Goal: Transaction & Acquisition: Purchase product/service

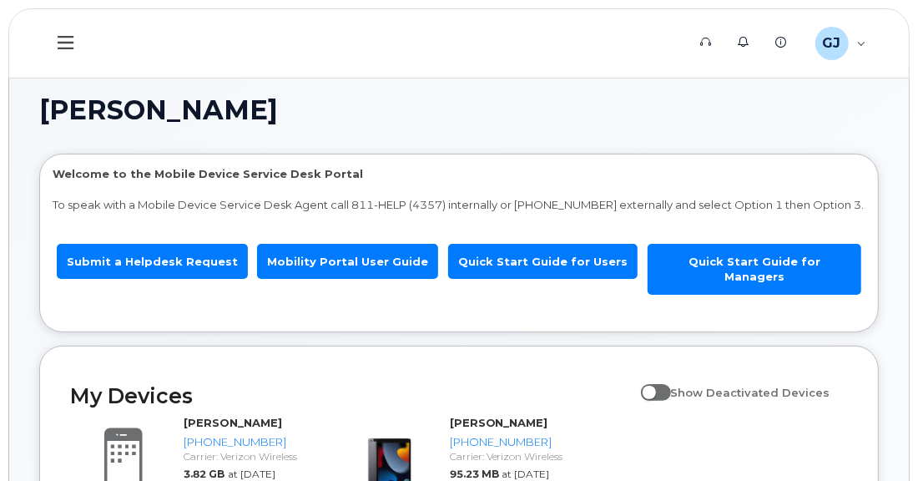
click at [67, 42] on icon at bounding box center [66, 42] width 16 height 13
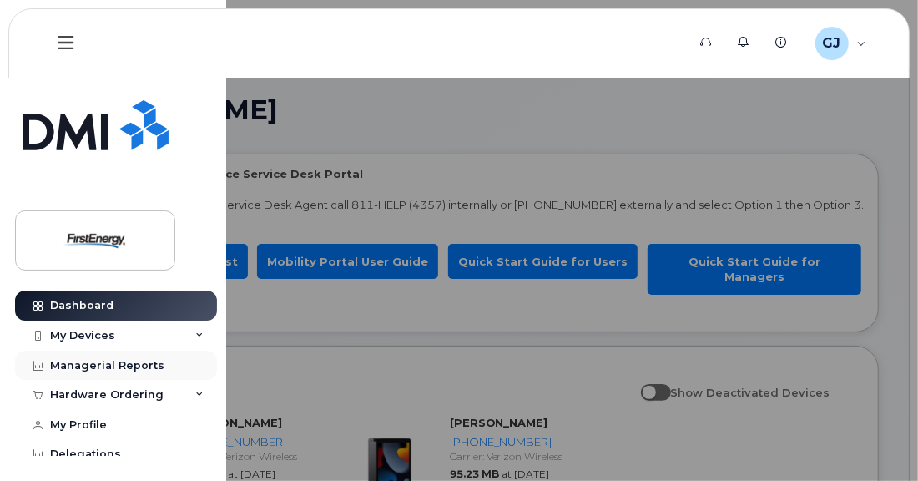
scroll to position [13, 0]
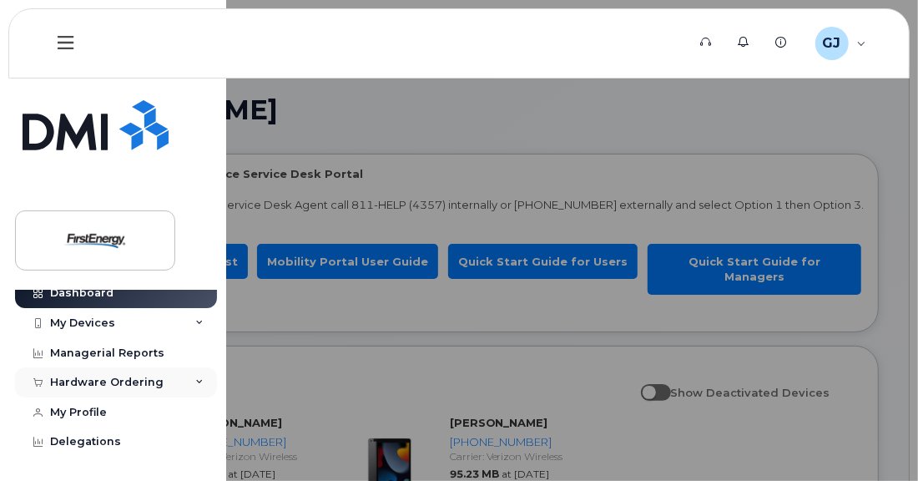
click at [134, 385] on div "Hardware Ordering" at bounding box center [107, 382] width 114 height 13
click at [93, 440] on div "New Order" at bounding box center [89, 444] width 63 height 15
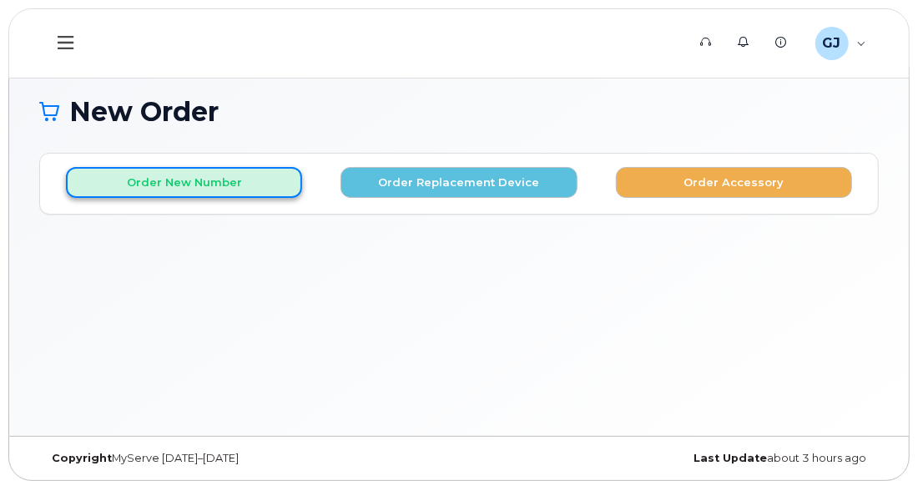
click at [179, 184] on button "Order New Number" at bounding box center [184, 182] width 236 height 31
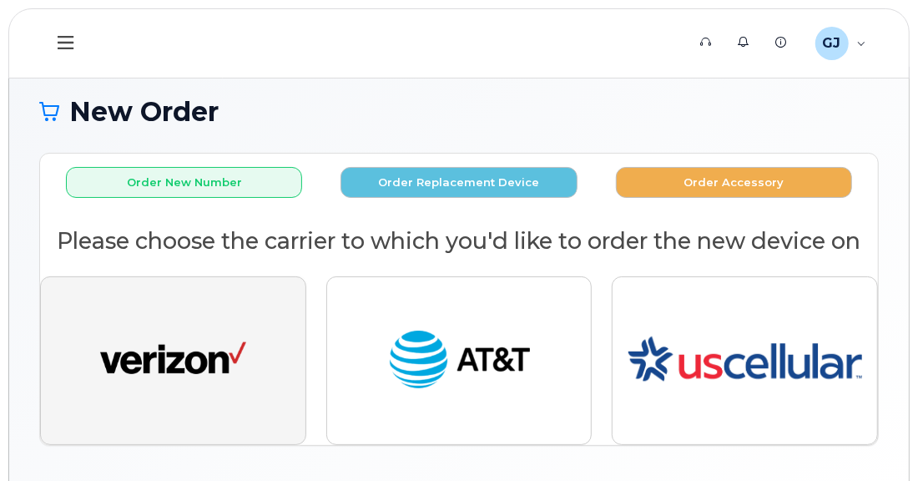
click at [199, 394] on img "button" at bounding box center [173, 360] width 146 height 75
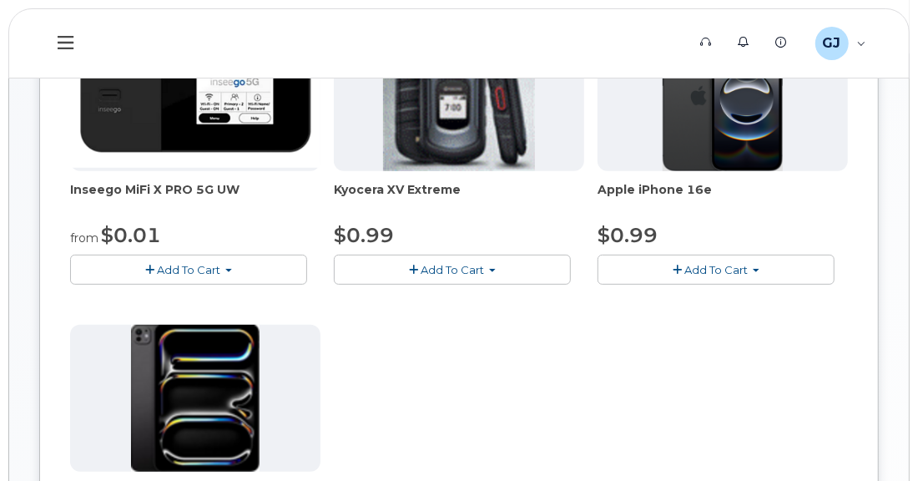
scroll to position [334, 0]
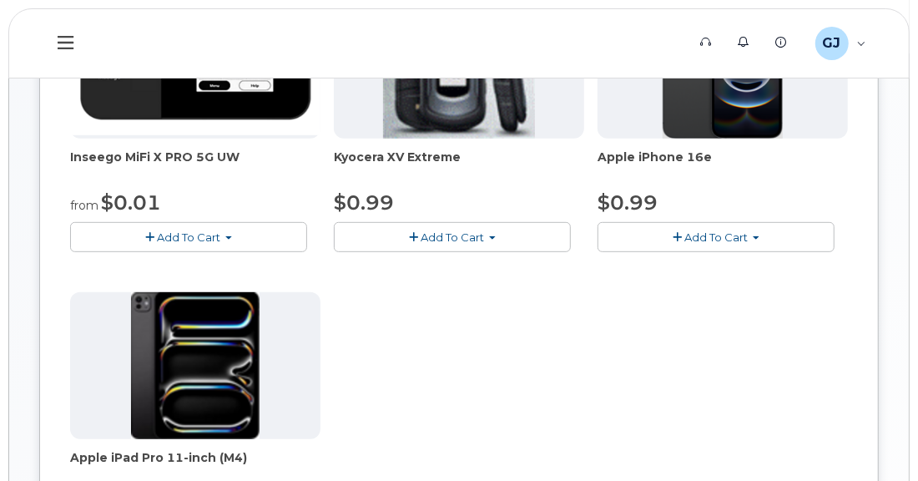
click at [709, 234] on span "Add To Cart" at bounding box center [716, 236] width 63 height 13
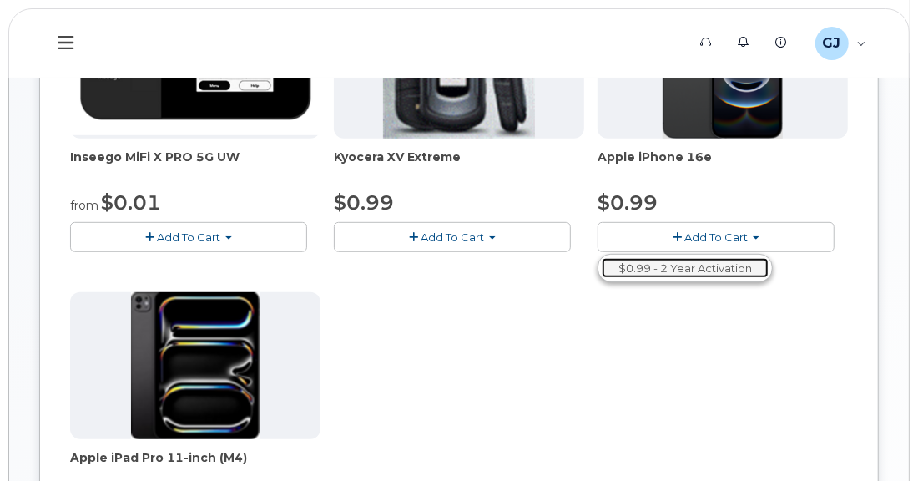
click at [699, 271] on link "$0.99 - 2 Year Activation" at bounding box center [685, 268] width 167 height 21
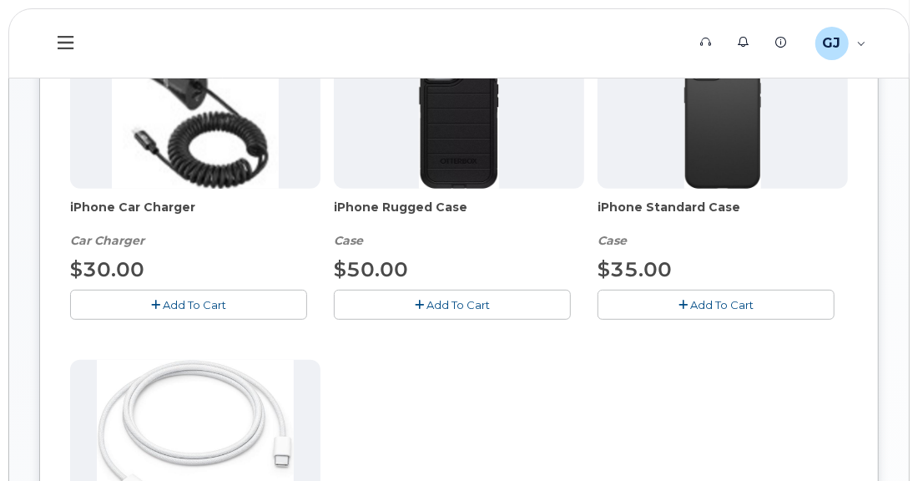
click at [433, 306] on span "Add To Cart" at bounding box center [458, 304] width 63 height 13
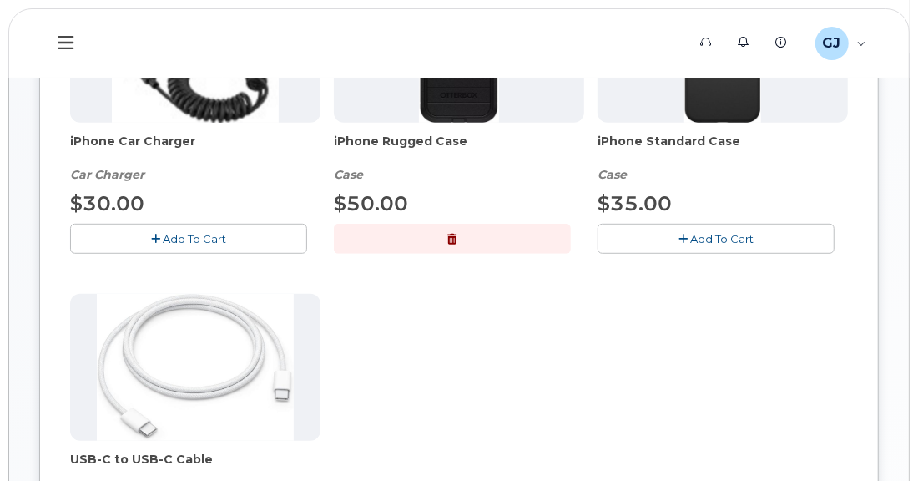
scroll to position [501, 0]
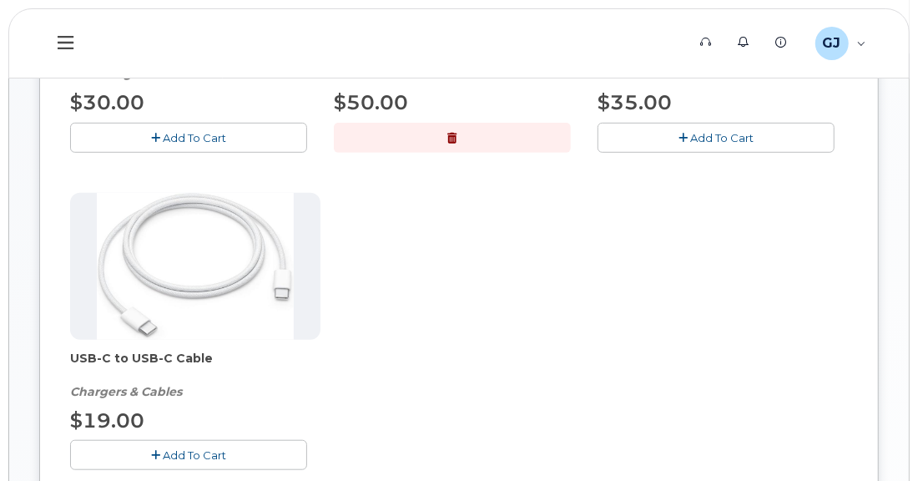
click at [194, 448] on span "Add To Cart" at bounding box center [194, 454] width 63 height 13
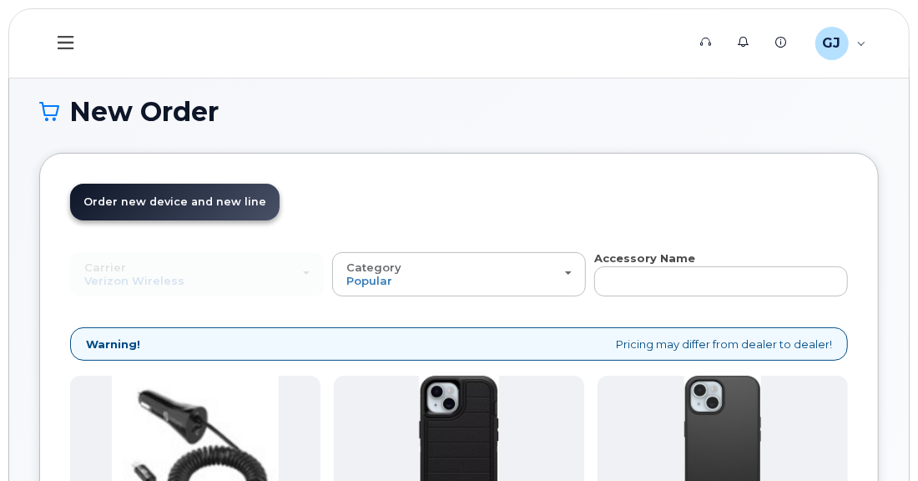
scroll to position [334, 0]
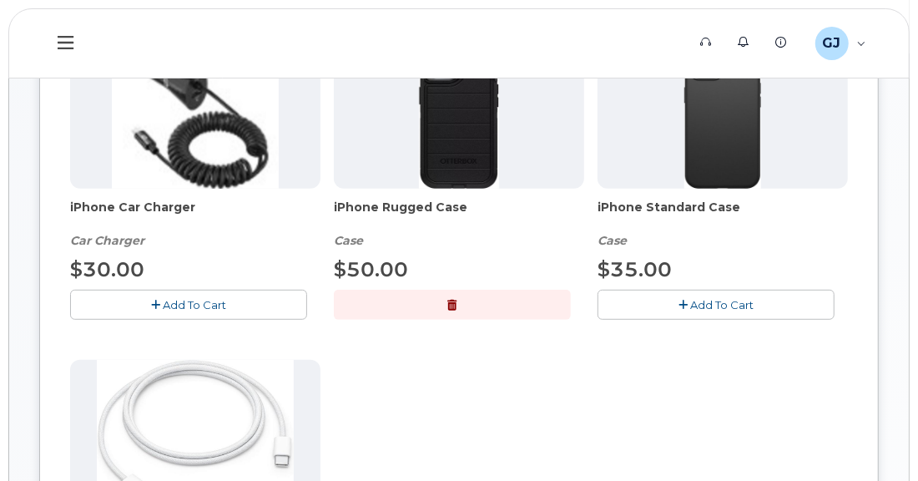
click at [495, 306] on button "button" at bounding box center [452, 304] width 237 height 29
click at [479, 303] on span "Add To Cart" at bounding box center [458, 304] width 63 height 13
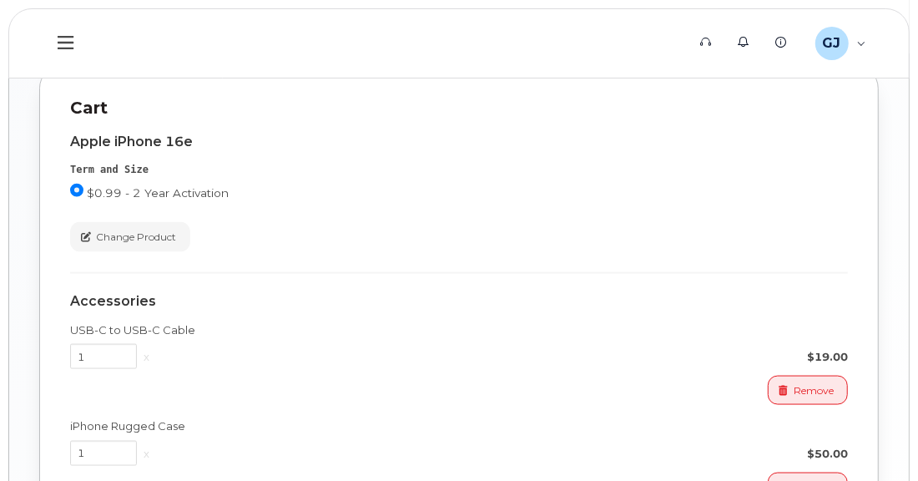
scroll to position [1169, 0]
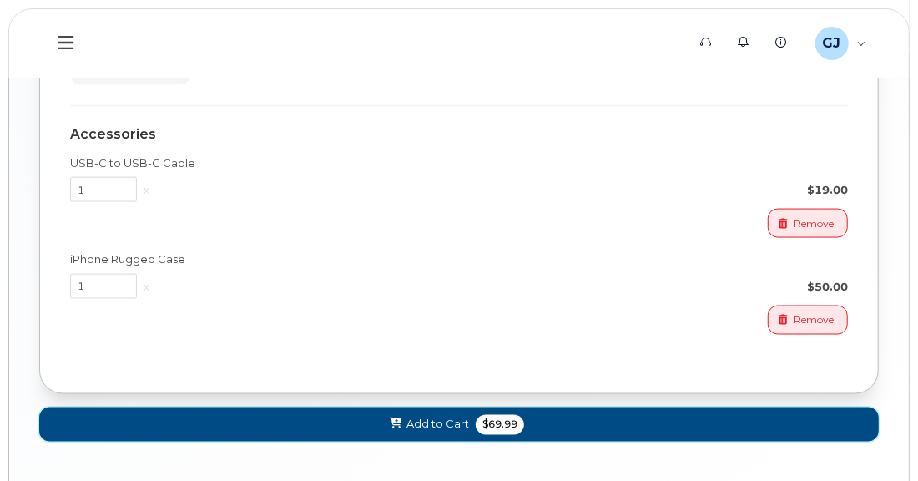
click at [466, 417] on span "Add to Cart" at bounding box center [438, 425] width 63 height 16
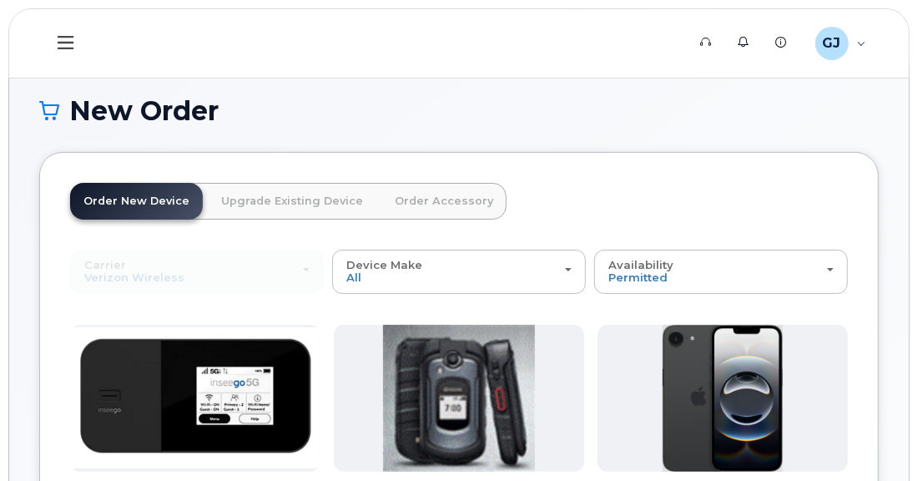
scroll to position [0, 0]
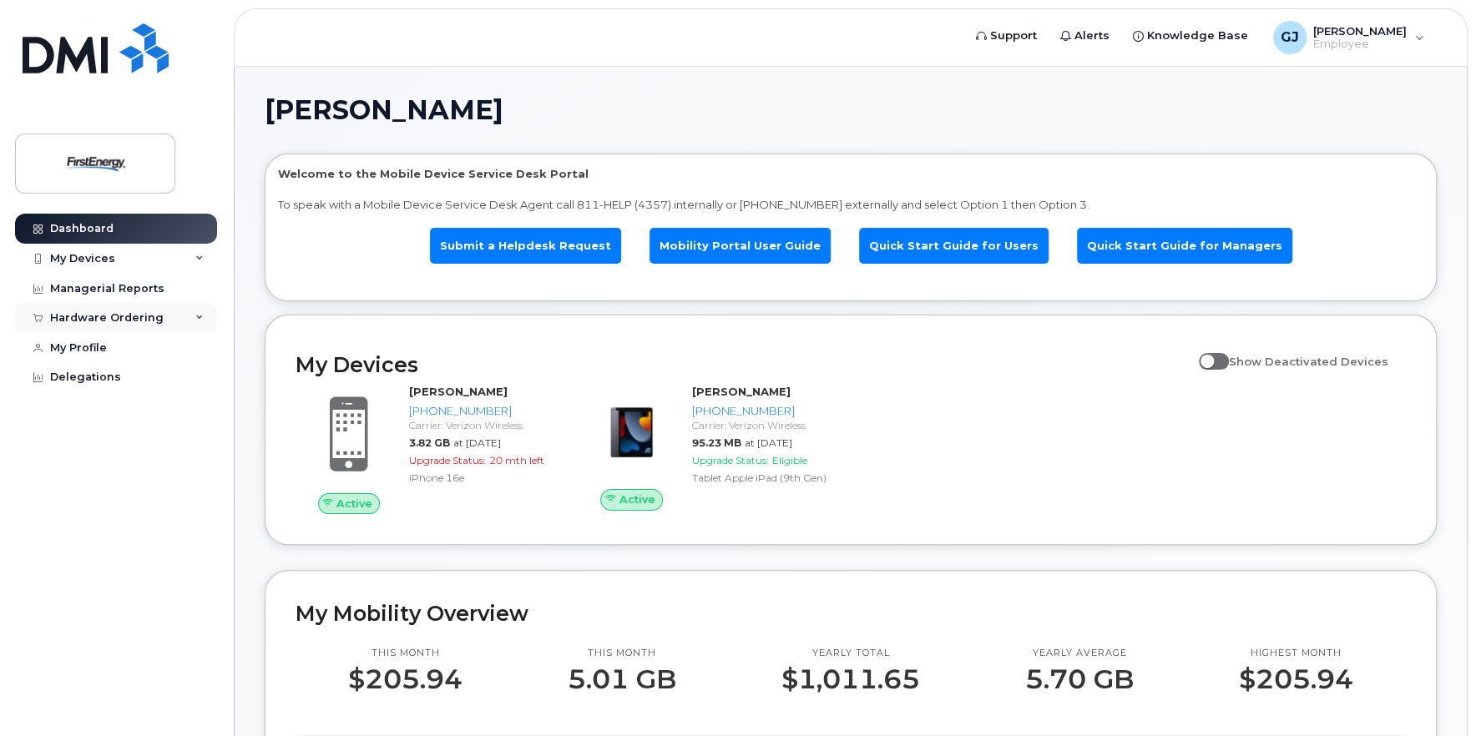
click at [105, 320] on div "Hardware Ordering" at bounding box center [107, 317] width 114 height 13
click at [88, 382] on div "New Order" at bounding box center [89, 380] width 63 height 15
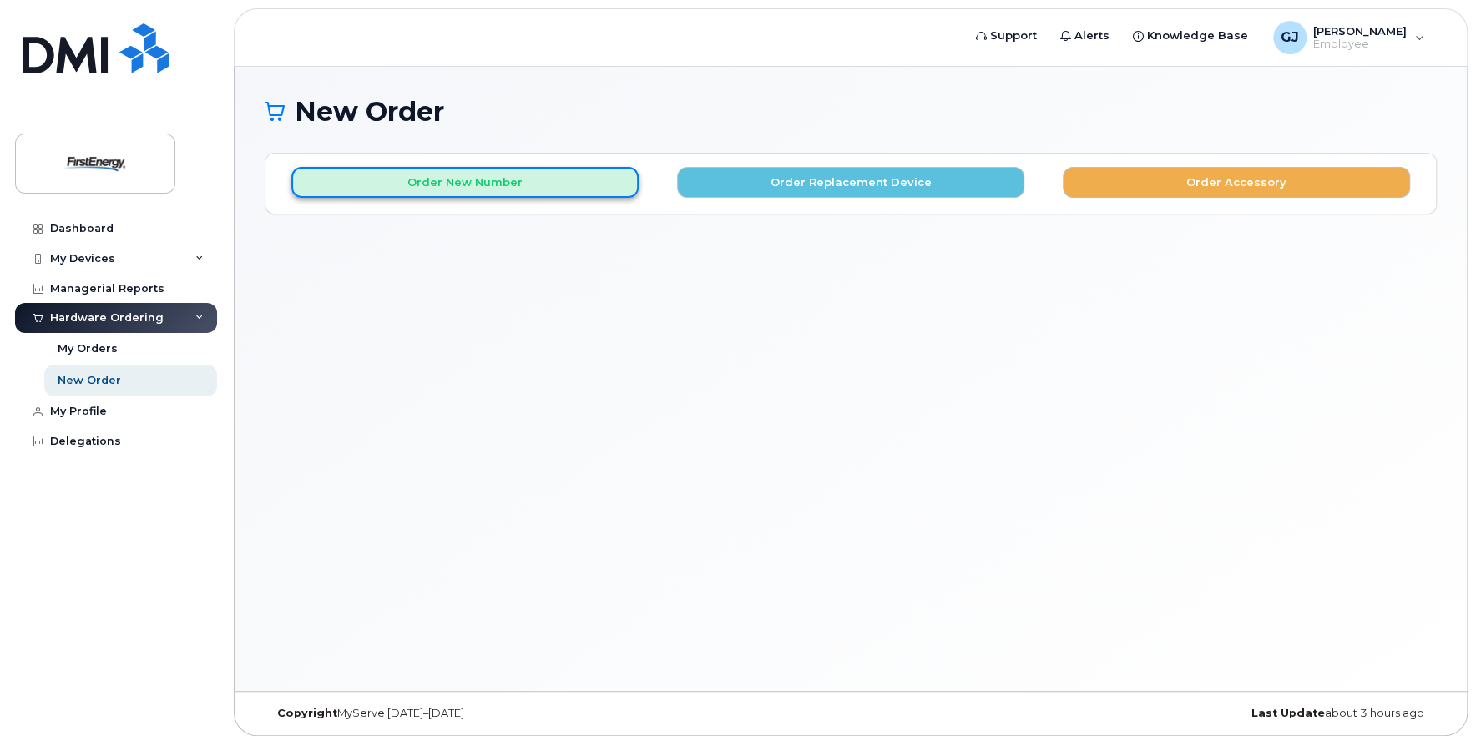
click at [507, 189] on button "Order New Number" at bounding box center [464, 182] width 347 height 31
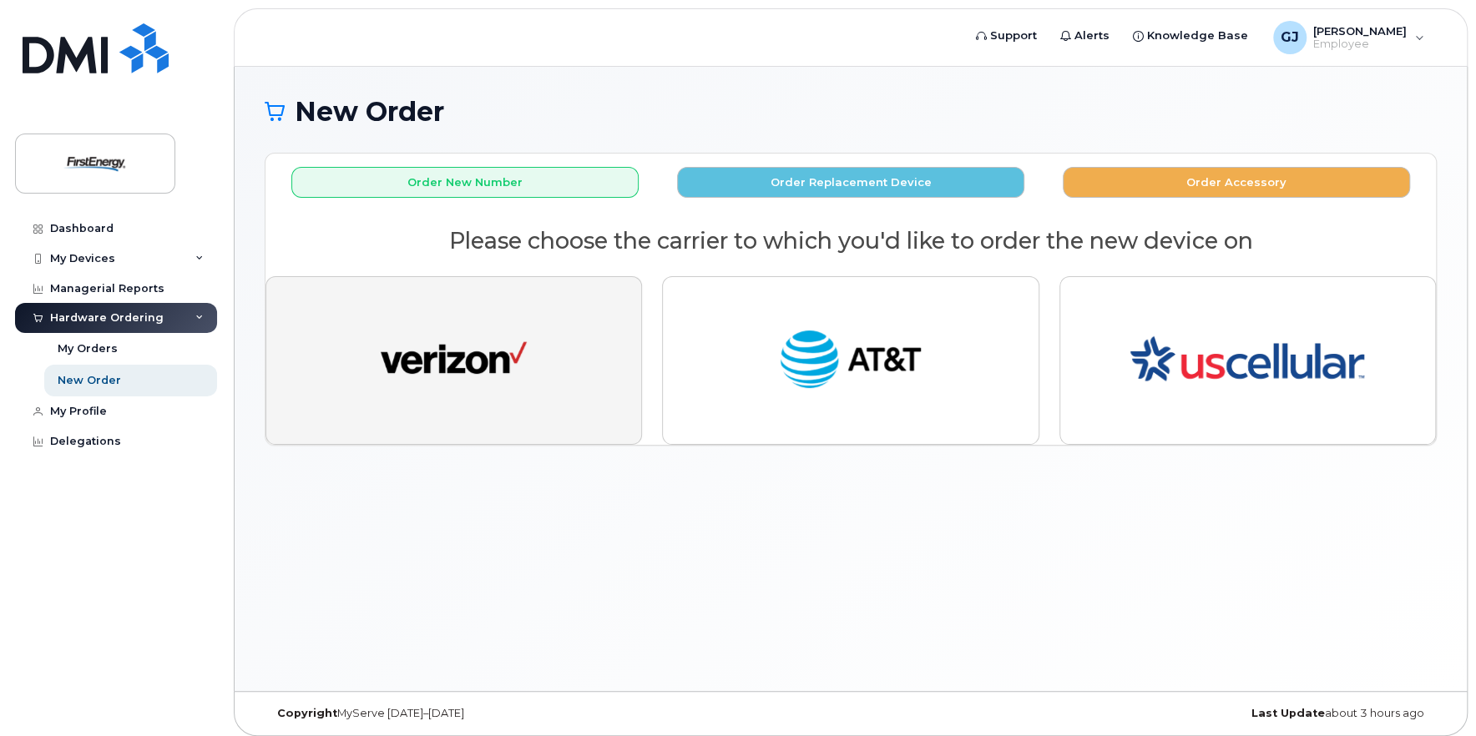
click at [441, 375] on img "button" at bounding box center [454, 360] width 146 height 75
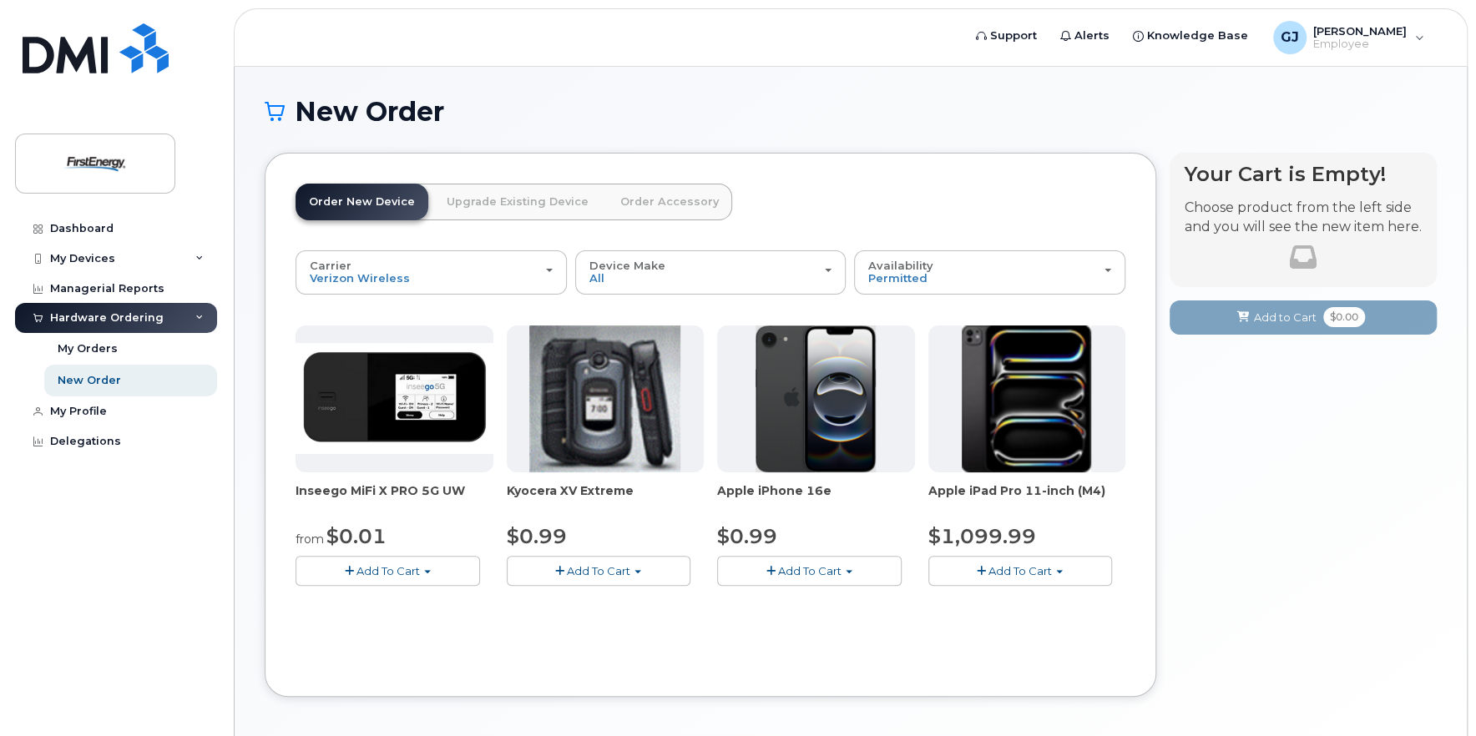
click at [811, 567] on span "Add To Cart" at bounding box center [809, 570] width 63 height 13
click at [803, 596] on link "$0.99 - 2 Year Activation" at bounding box center [804, 602] width 167 height 21
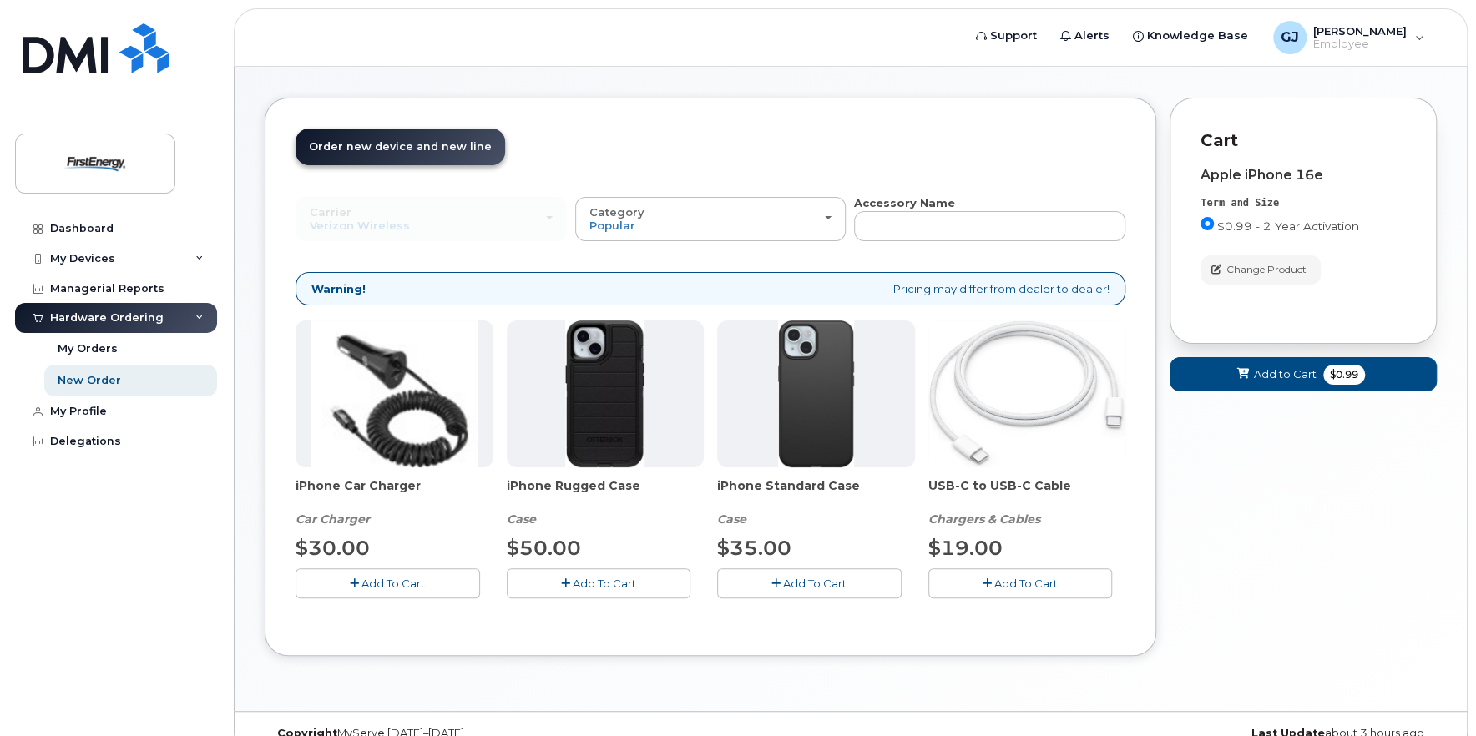
scroll to position [80, 0]
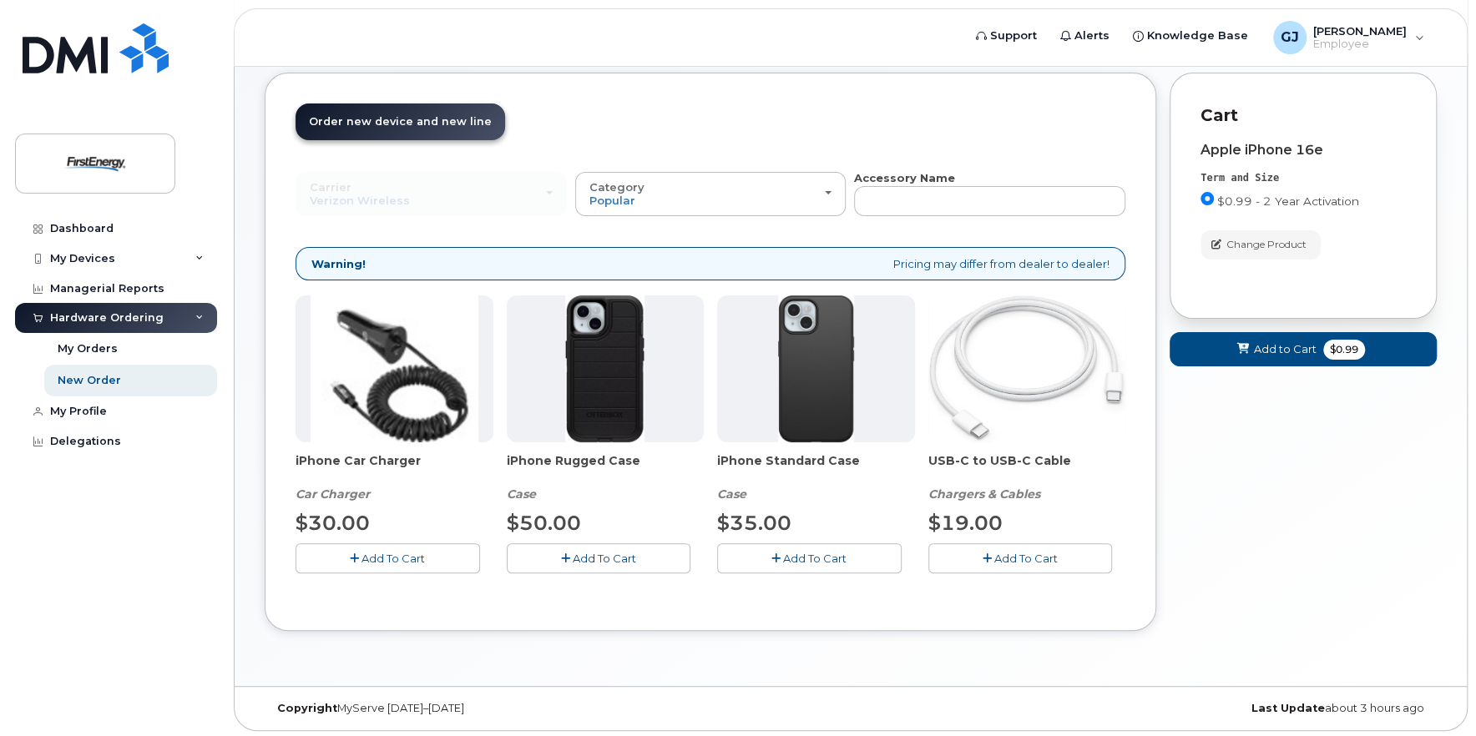
click at [576, 555] on span "Add To Cart" at bounding box center [604, 558] width 63 height 13
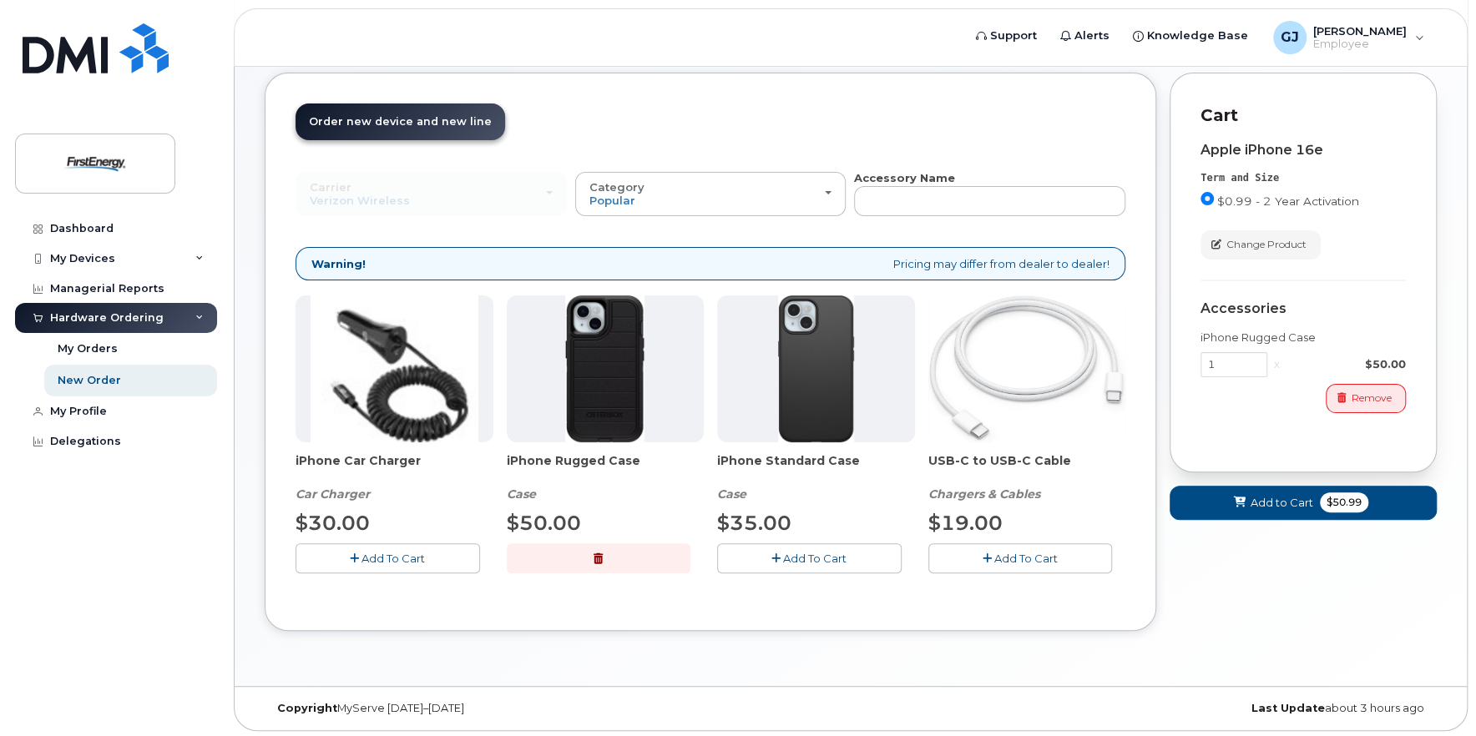
click at [1022, 558] on span "Add To Cart" at bounding box center [1025, 558] width 63 height 13
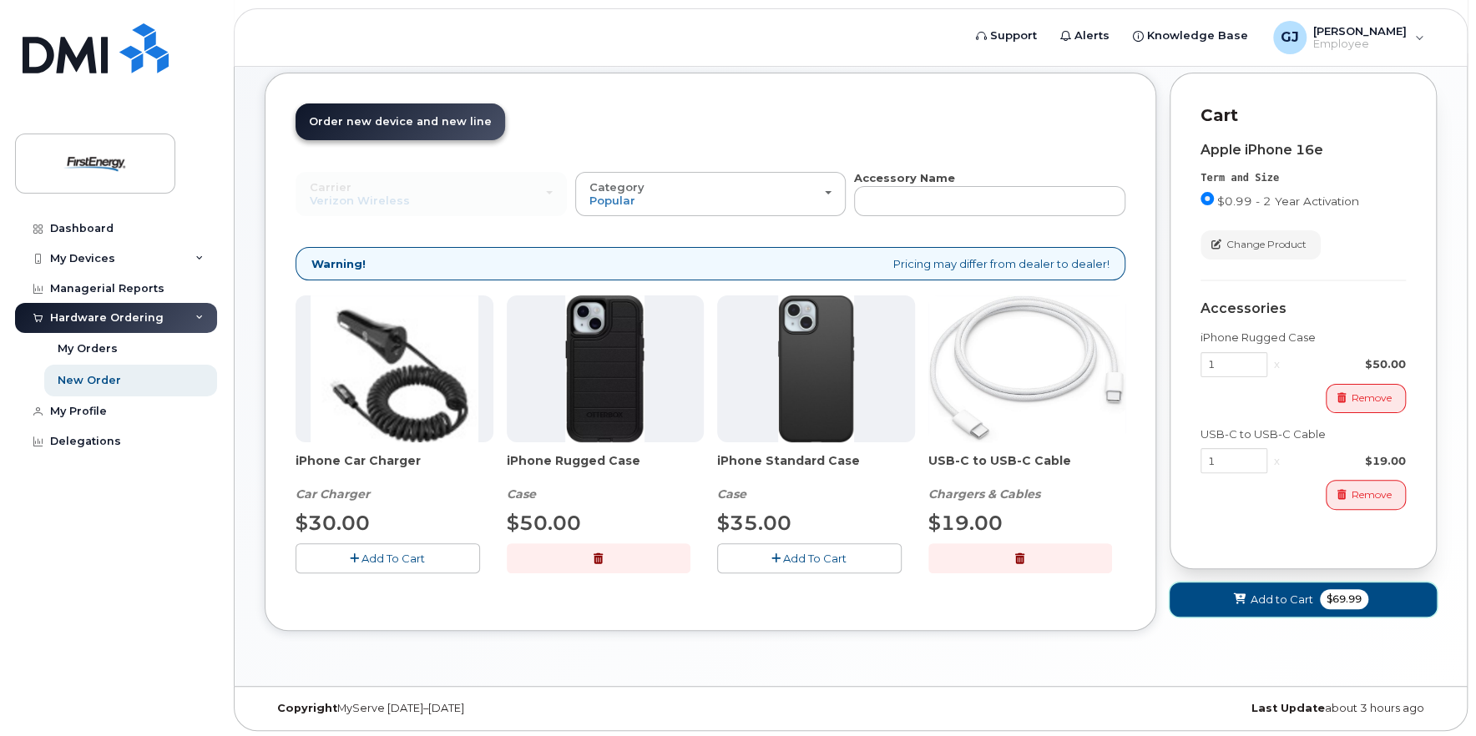
click at [1261, 599] on span "Add to Cart" at bounding box center [1281, 600] width 63 height 16
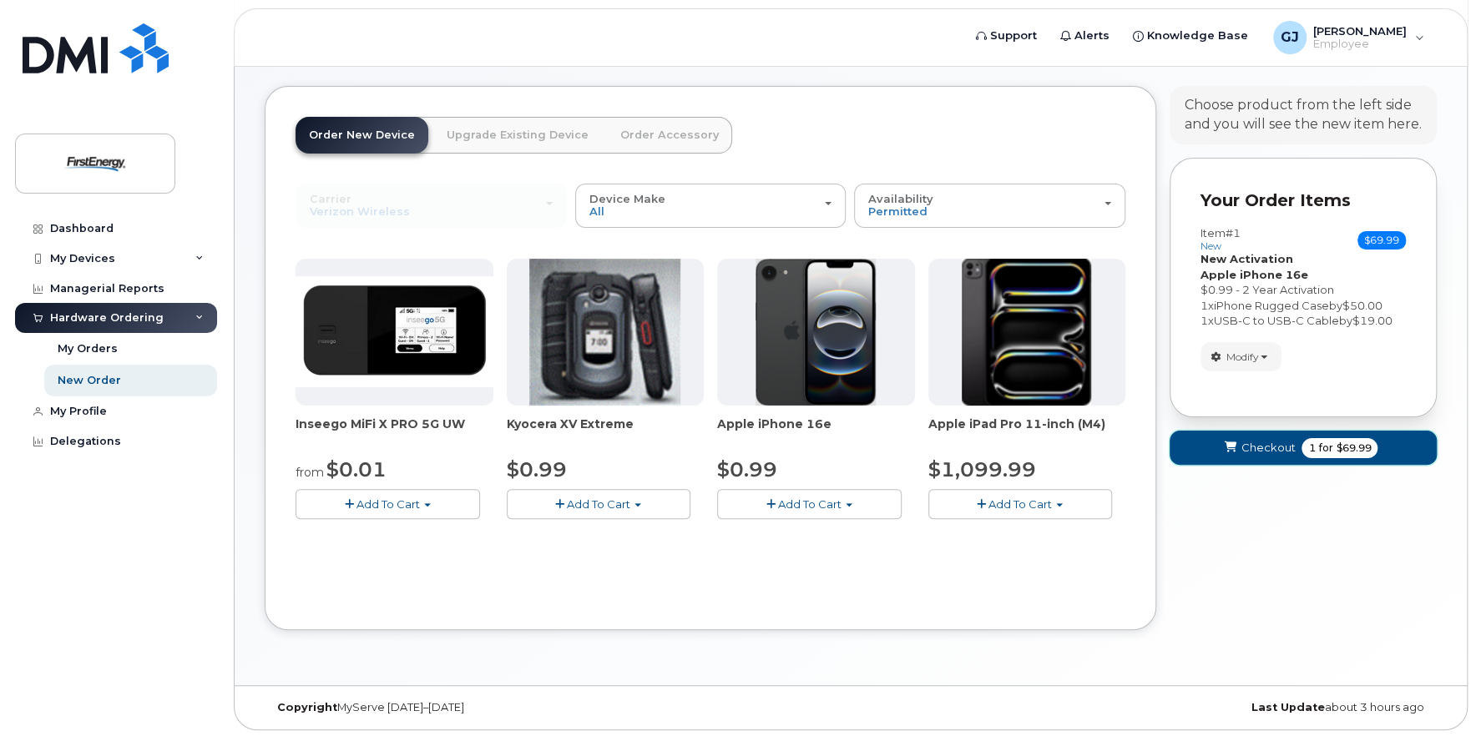
click at [1242, 446] on span "Checkout" at bounding box center [1267, 448] width 54 height 16
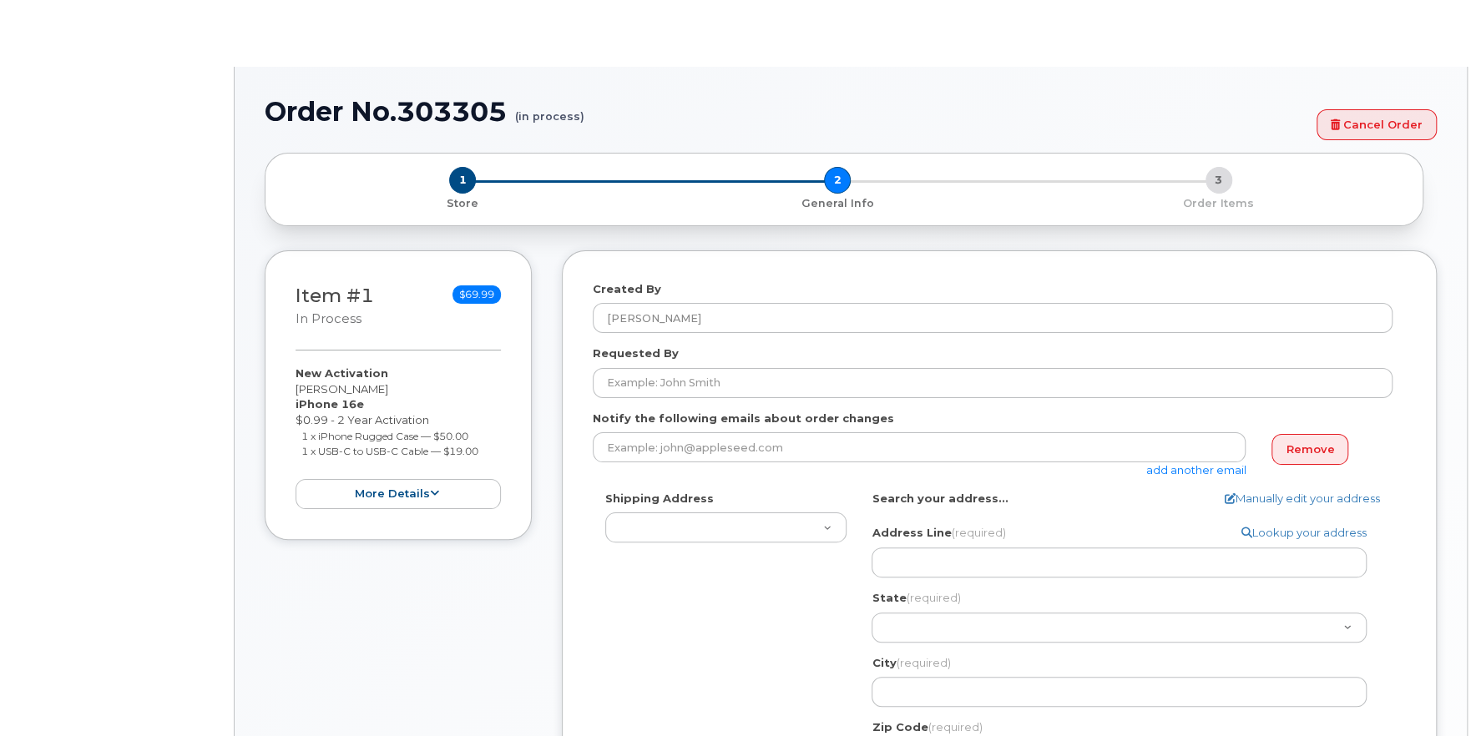
select select
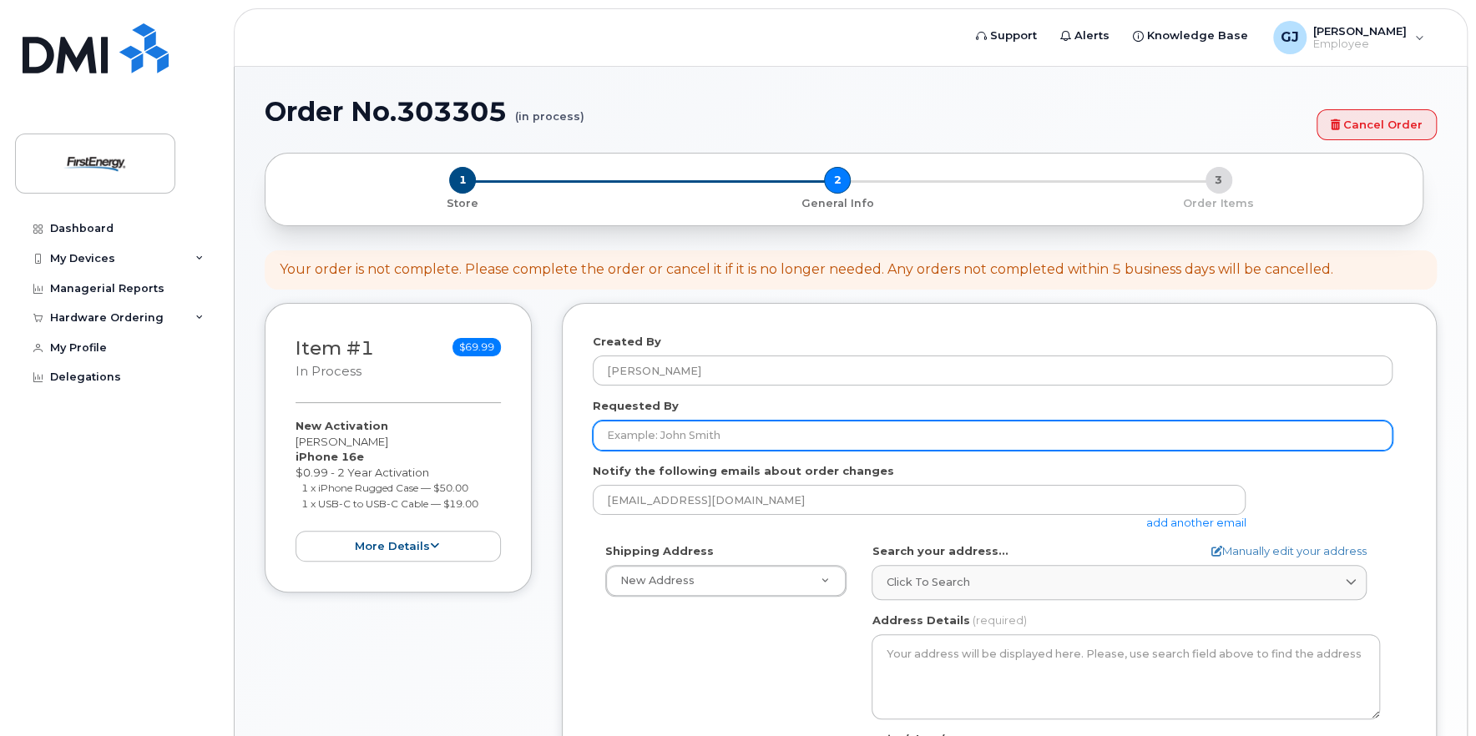
click at [721, 436] on input "Requested By" at bounding box center [993, 436] width 800 height 30
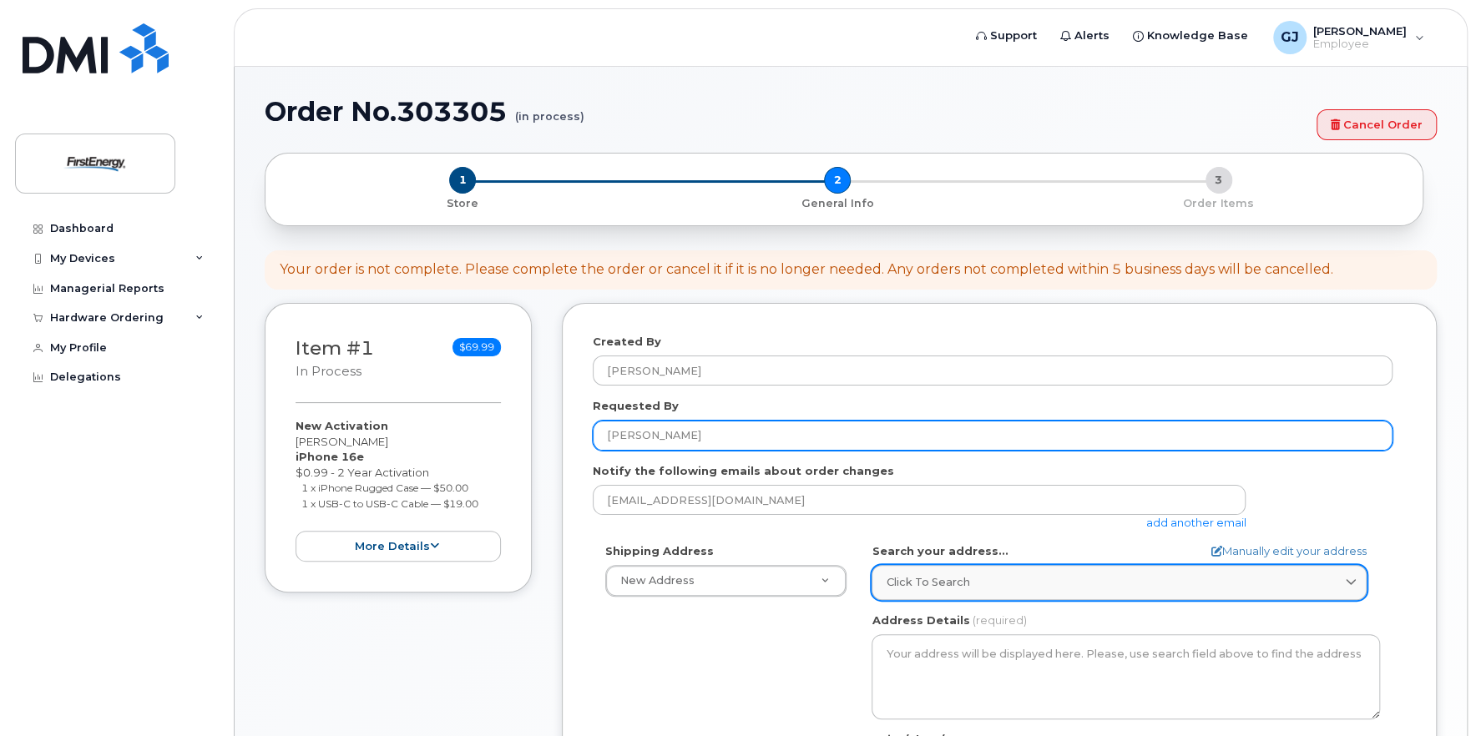
type input "[PERSON_NAME]"
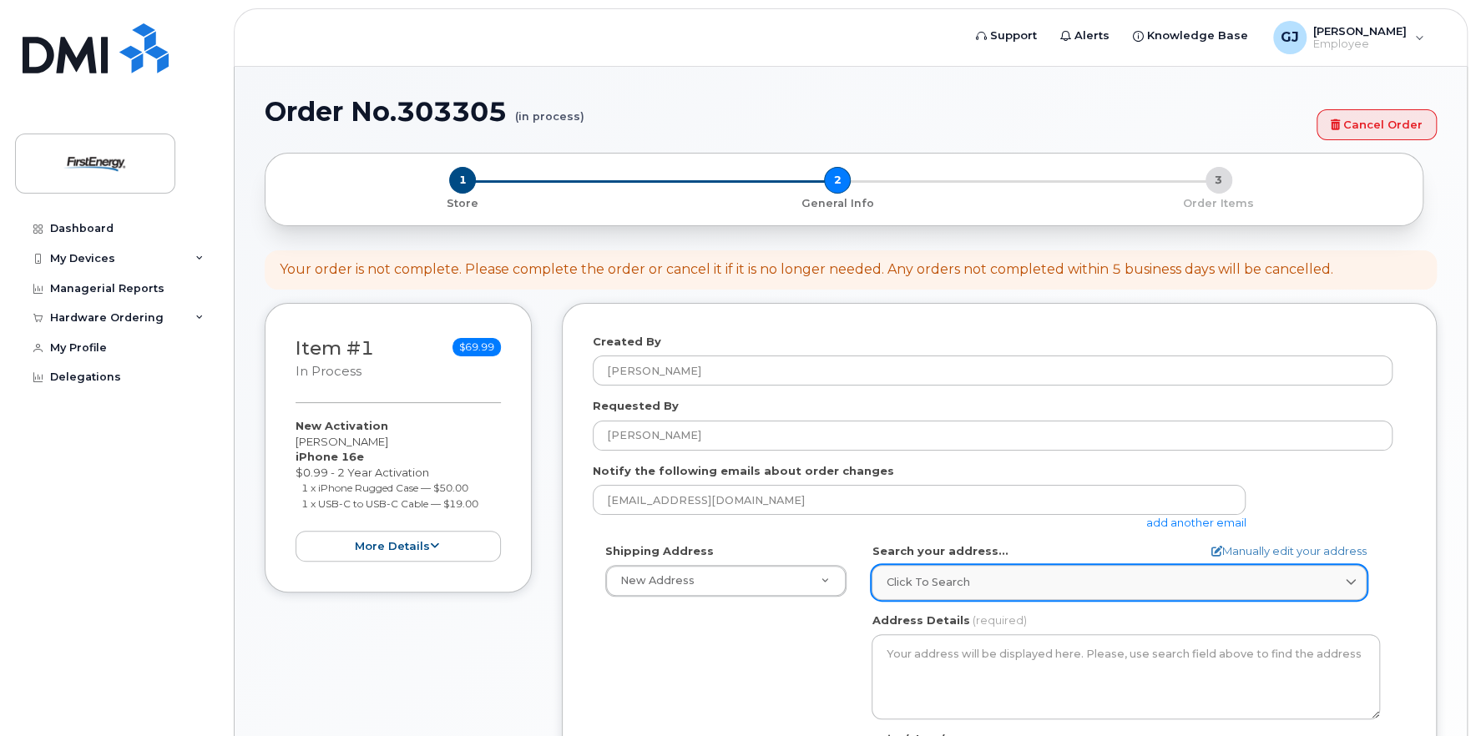
click at [933, 584] on span "Click to search" at bounding box center [927, 582] width 83 height 16
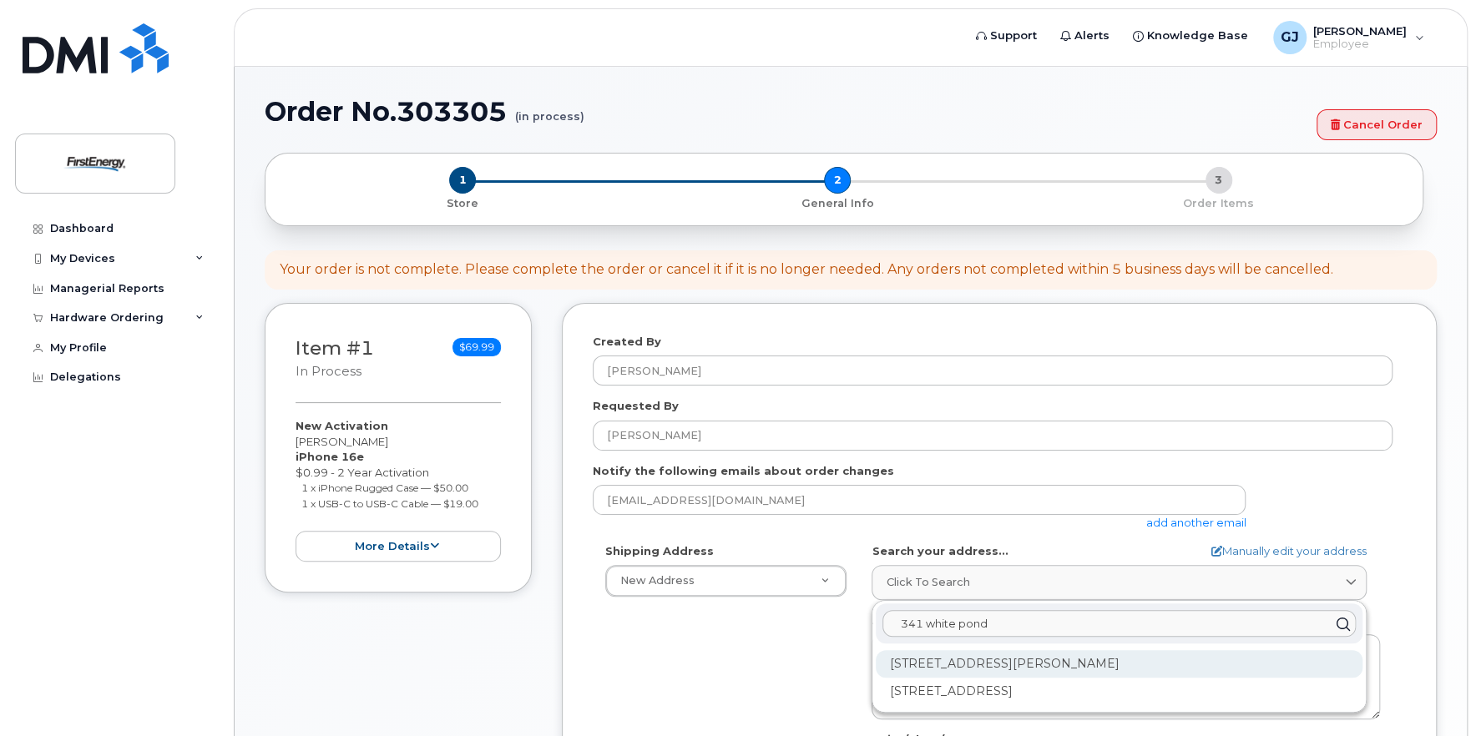
type input "341 white pond"
click at [1032, 669] on div "341 White Pond Dr Akron OH 44320-1119" at bounding box center [1119, 664] width 487 height 28
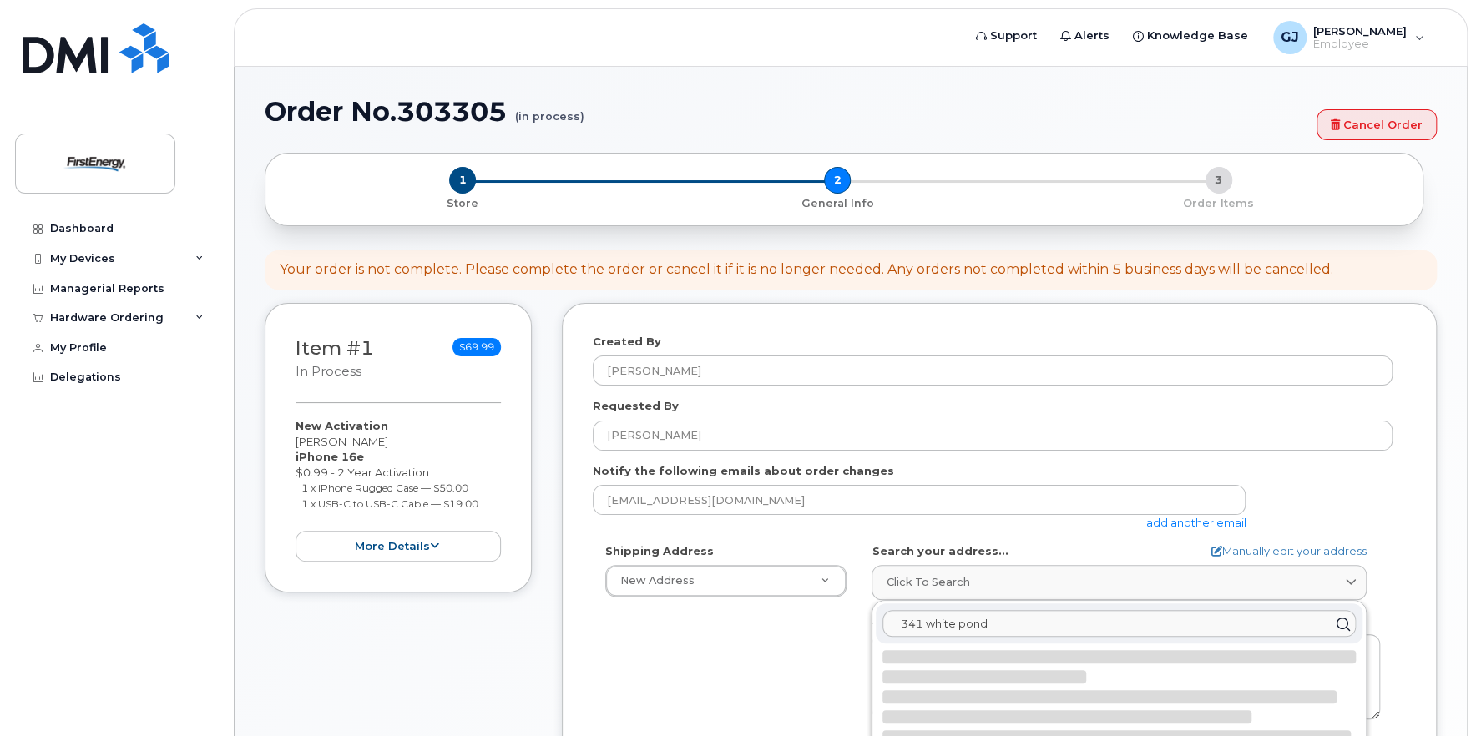
select select
type textarea "341 White Pond Dr AKRON OH 44320-1119 UNITED STATES"
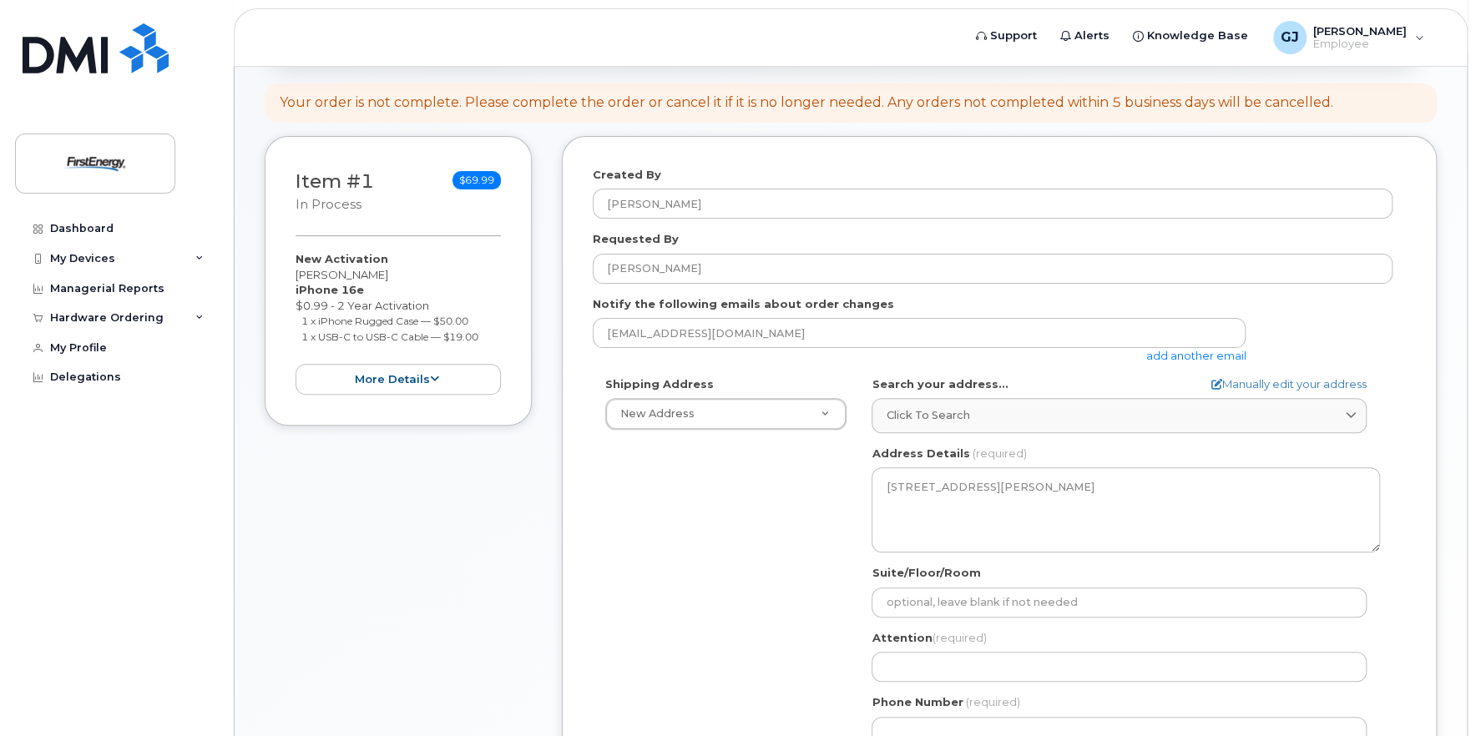
scroll to position [250, 0]
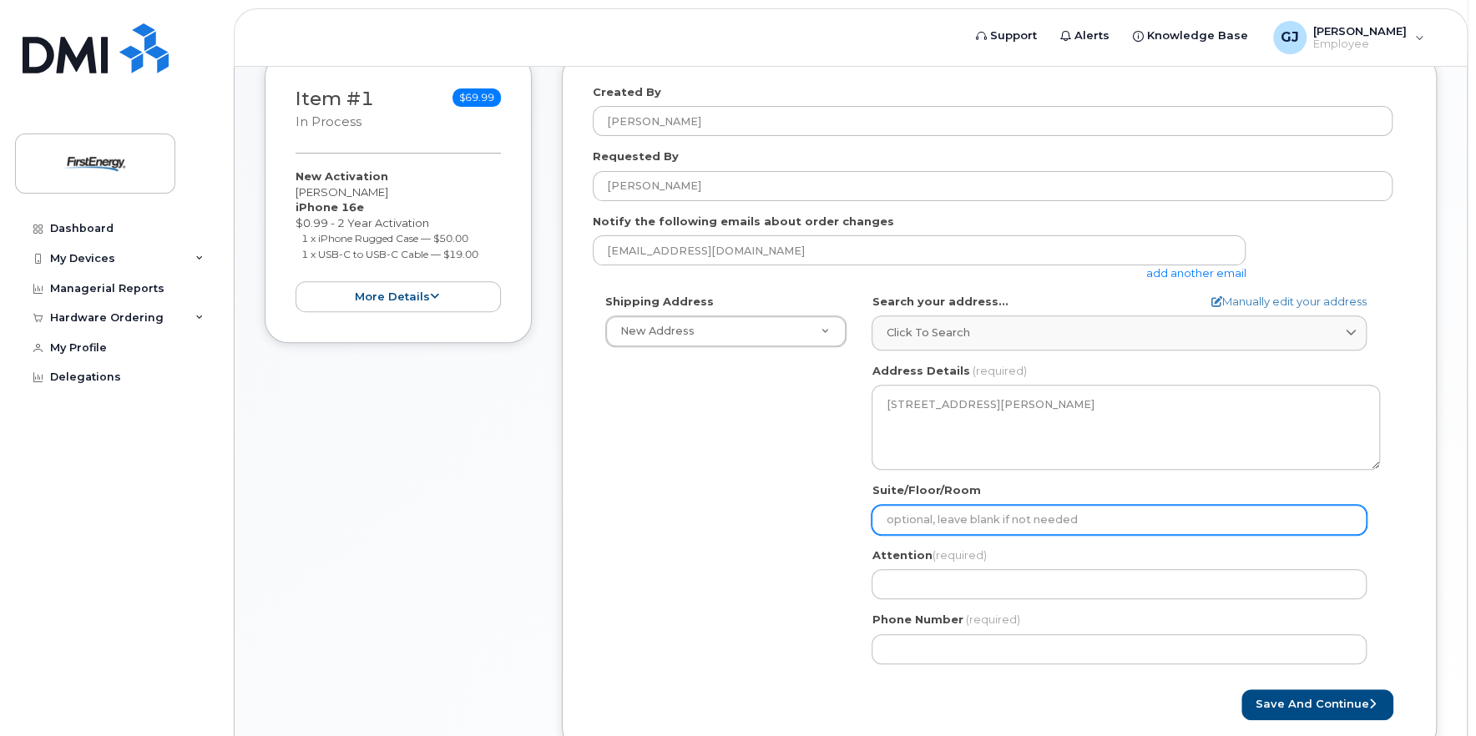
click at [966, 519] on input "Suite/Floor/Room" at bounding box center [1118, 520] width 495 height 30
select select
type input "A"
select select
type input "A-"
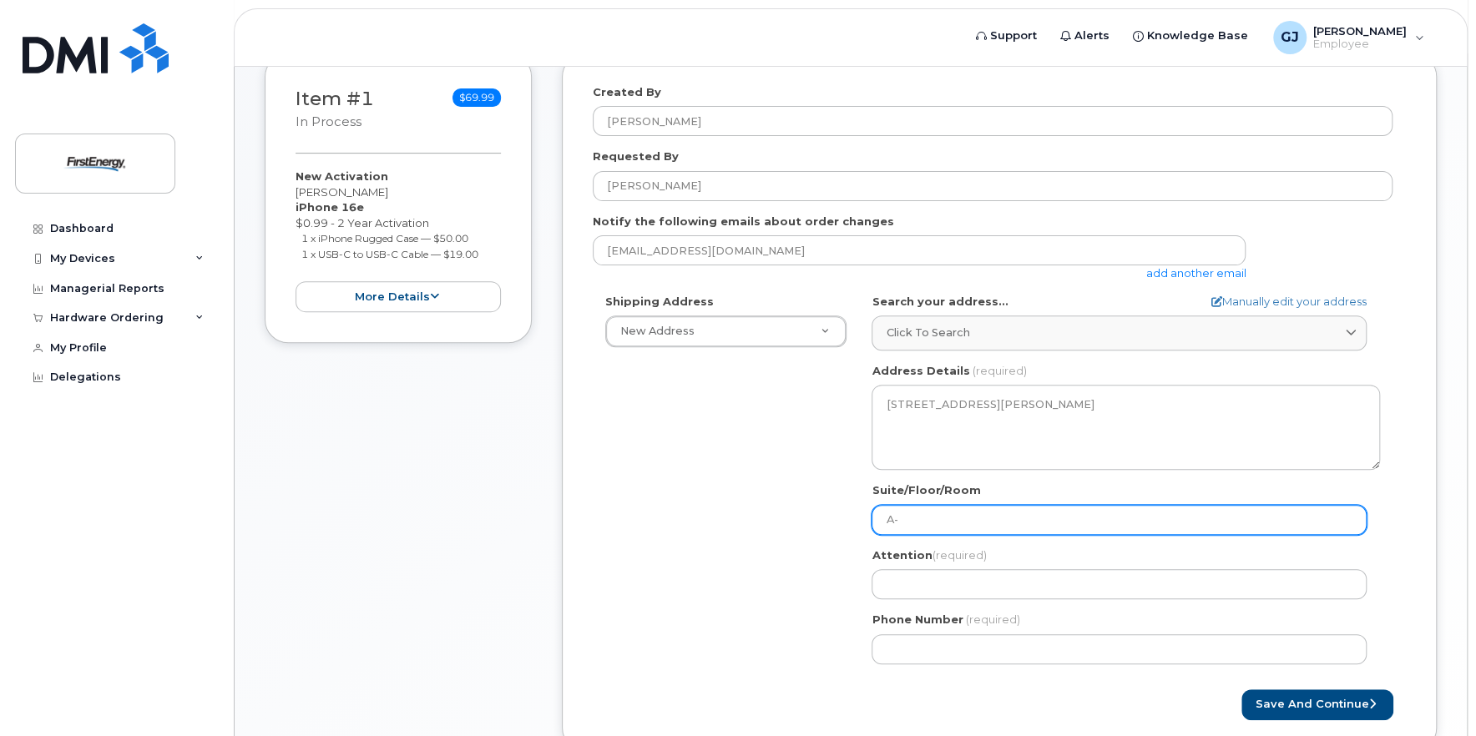
select select
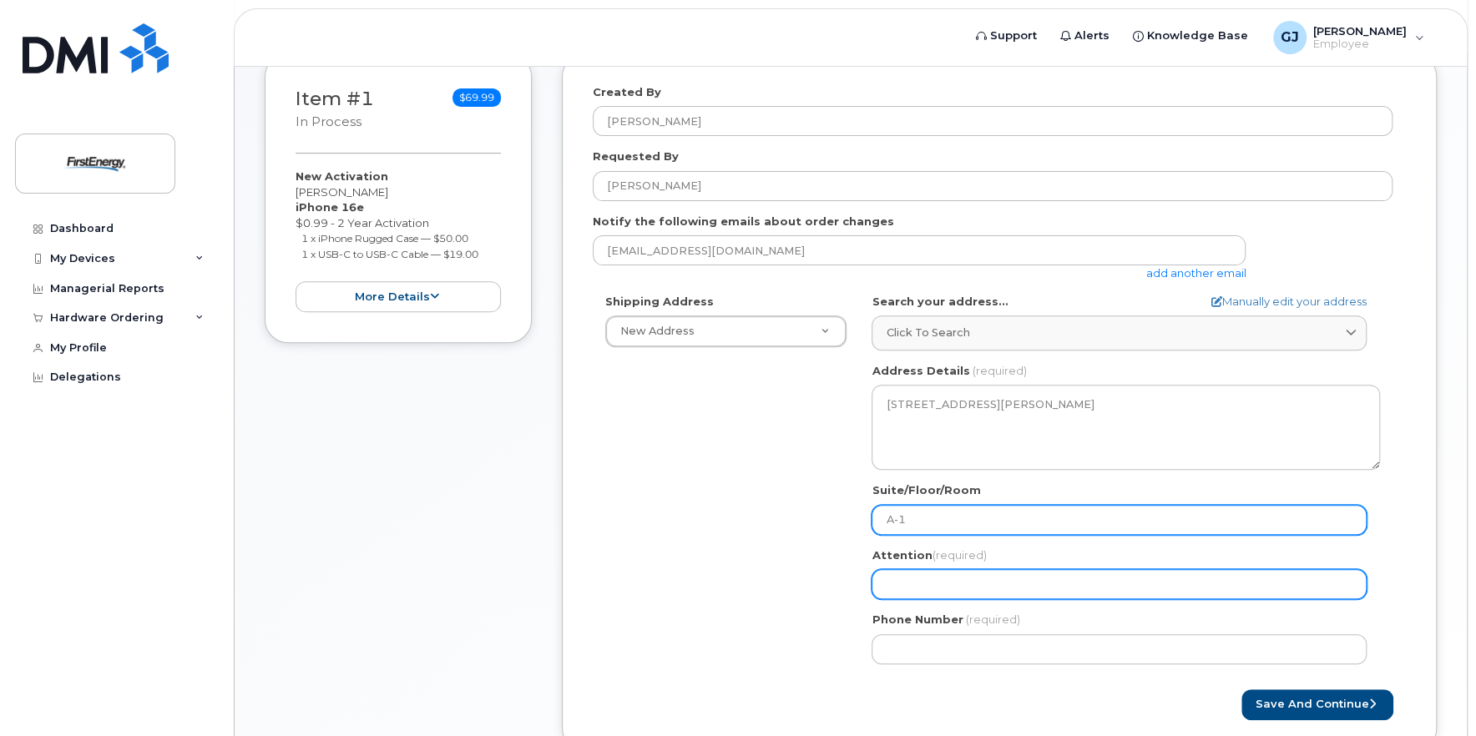
type input "A-1"
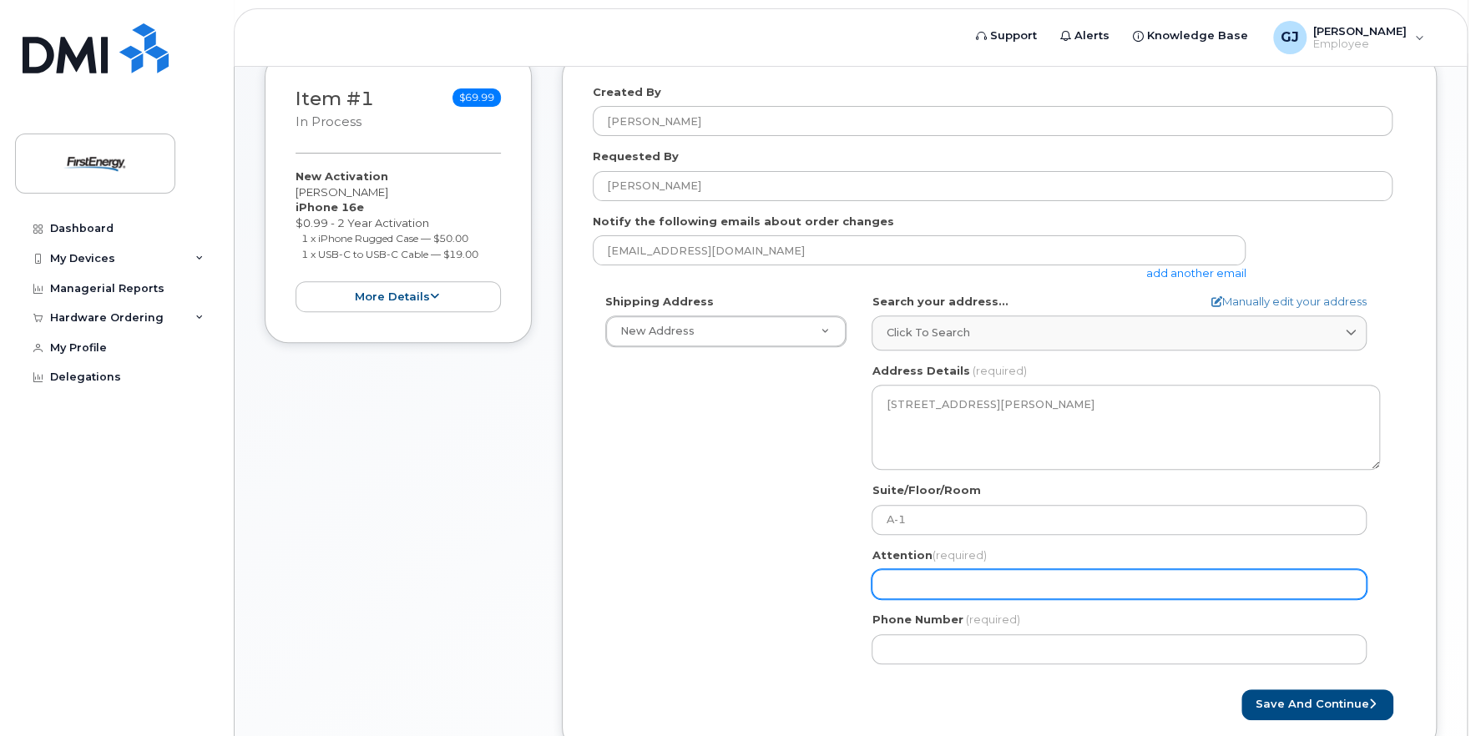
click at [947, 580] on input "Attention (required)" at bounding box center [1118, 584] width 495 height 30
select select
type input "J"
select select
type input "Je"
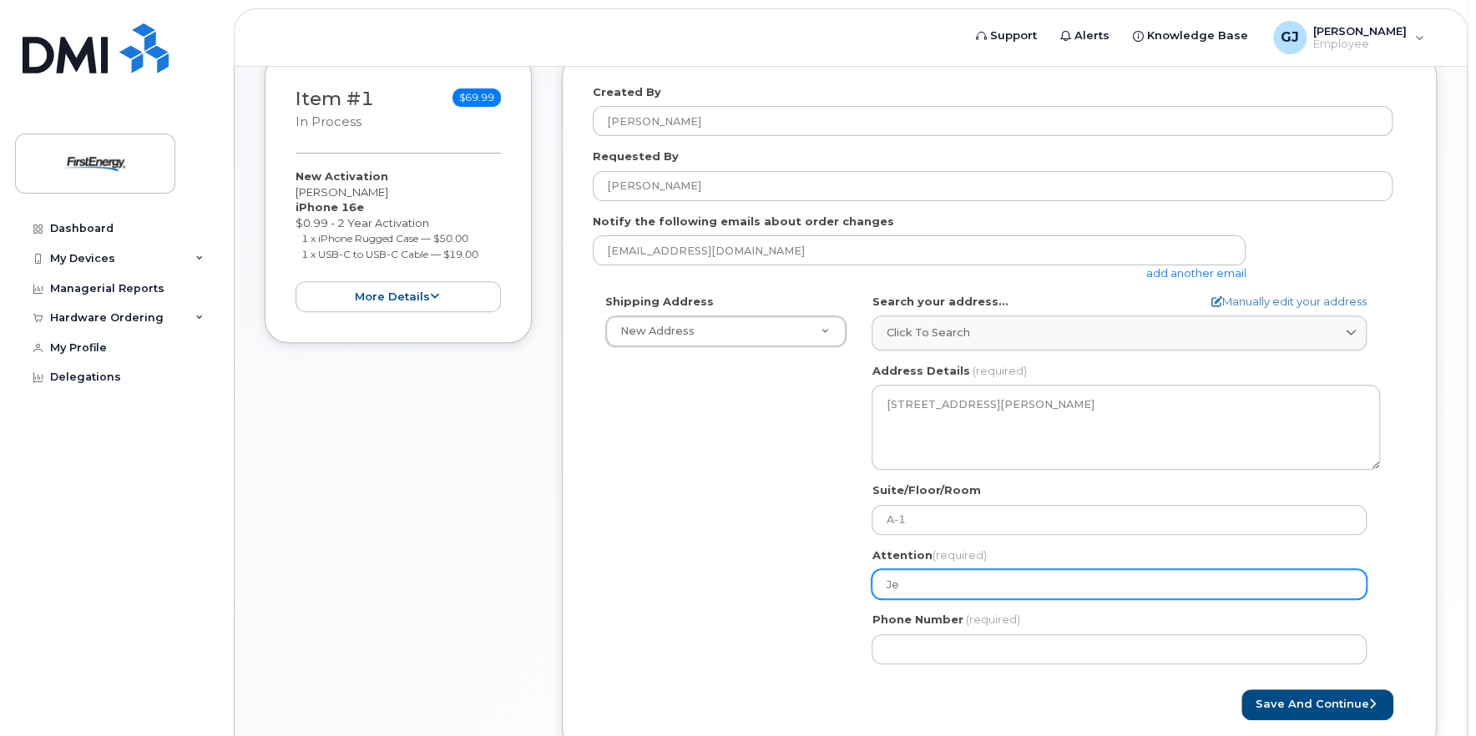
select select
type input "Jen"
select select
type input "Jen G"
select select
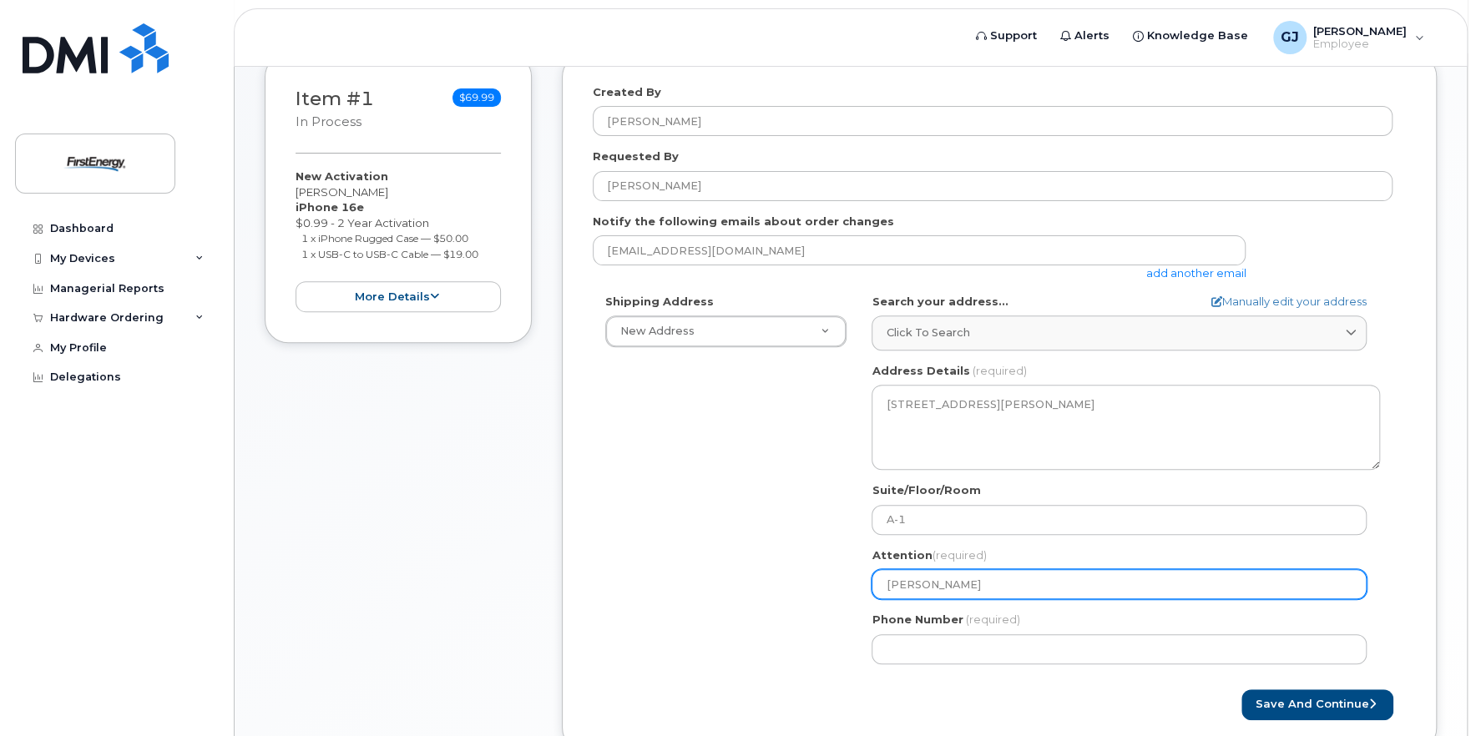
type input "Jen Ge"
select select
type input "Jen Gey"
select select
type input "Jen Geye"
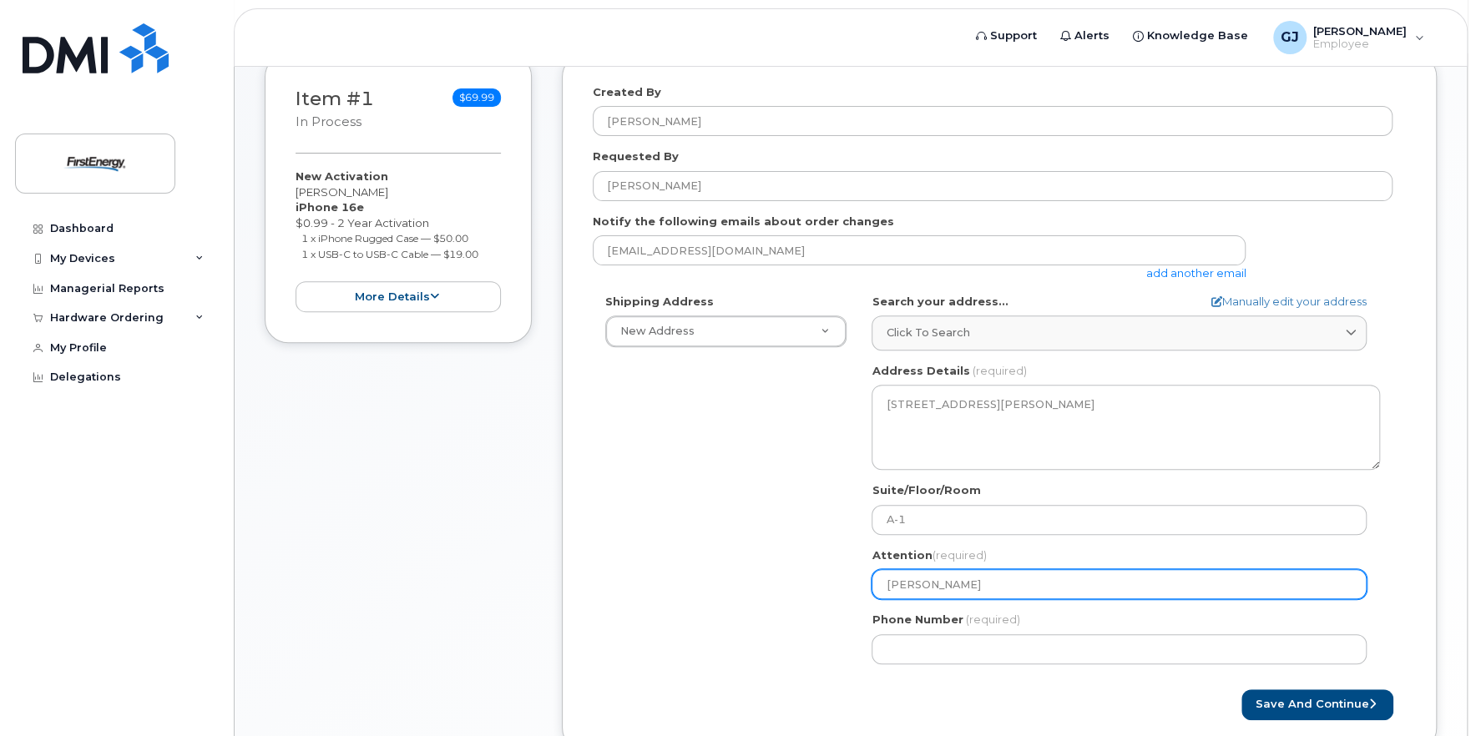
select select
type input "Jen Geyer"
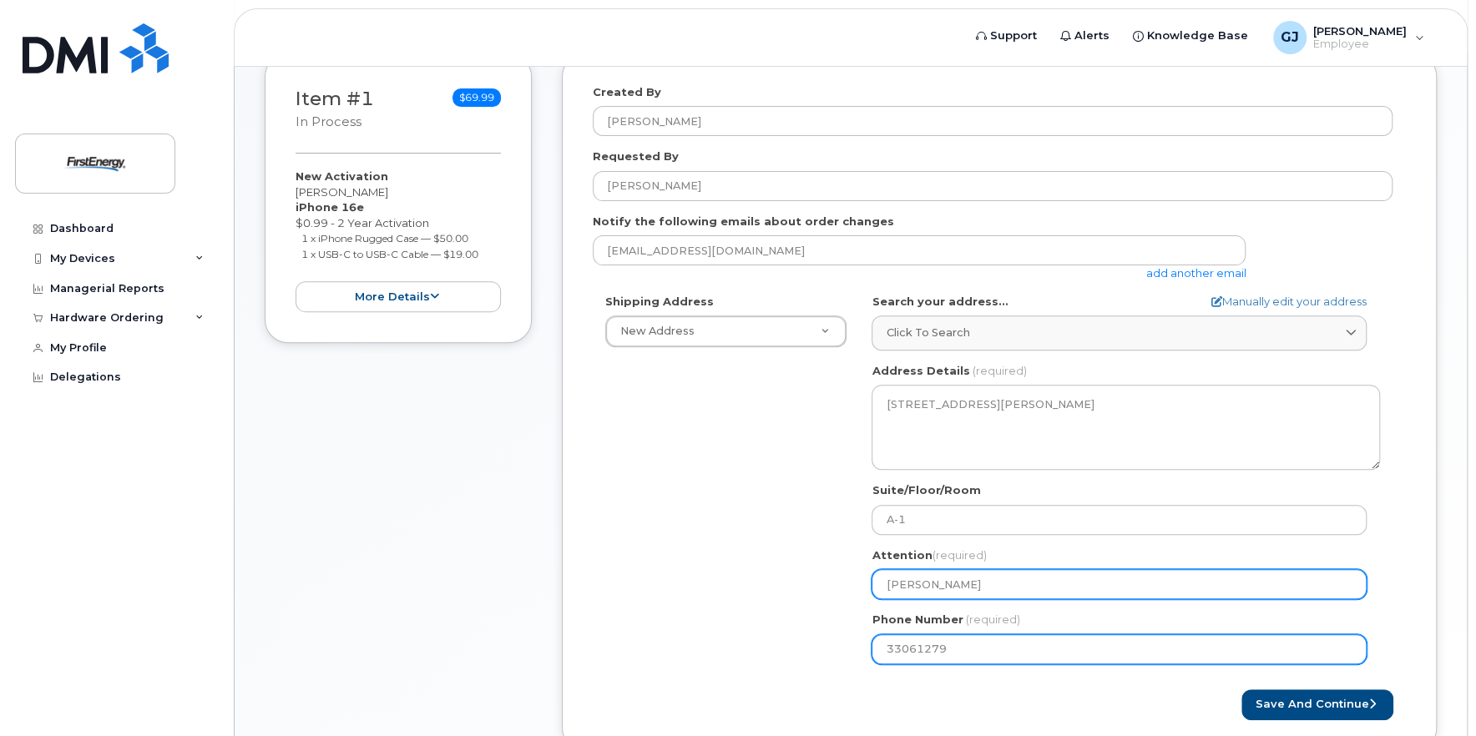
type input "330612791"
select select
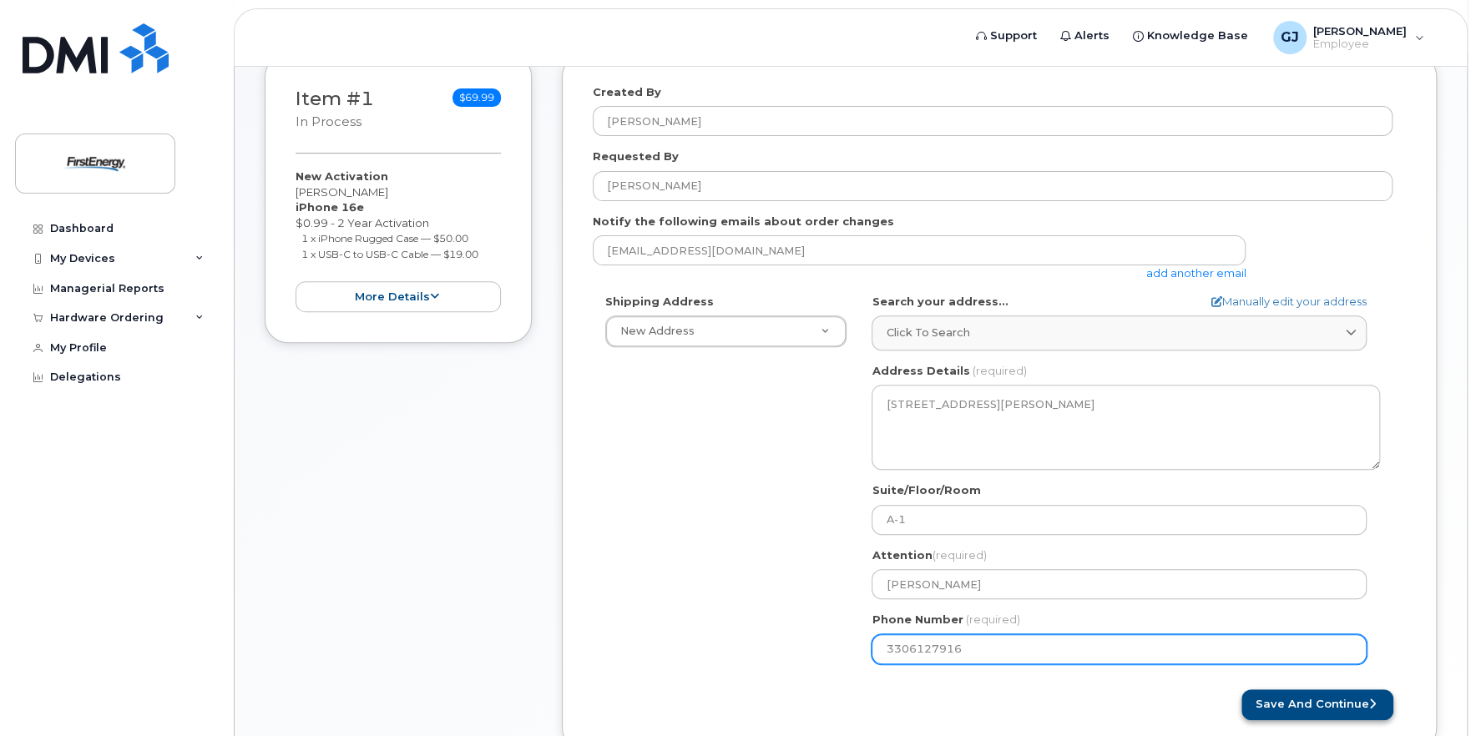
type input "3306127916"
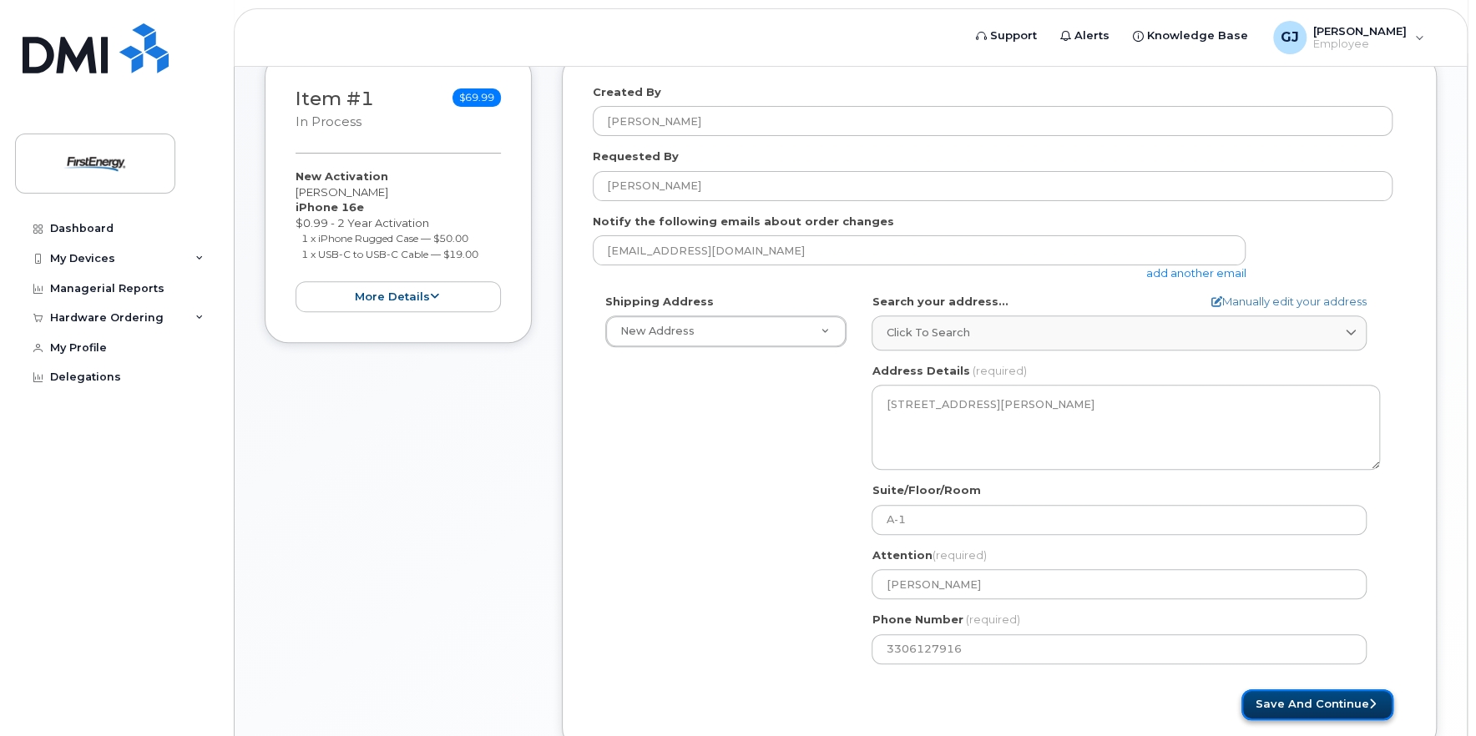
click at [1325, 703] on button "Save and Continue" at bounding box center [1317, 704] width 152 height 31
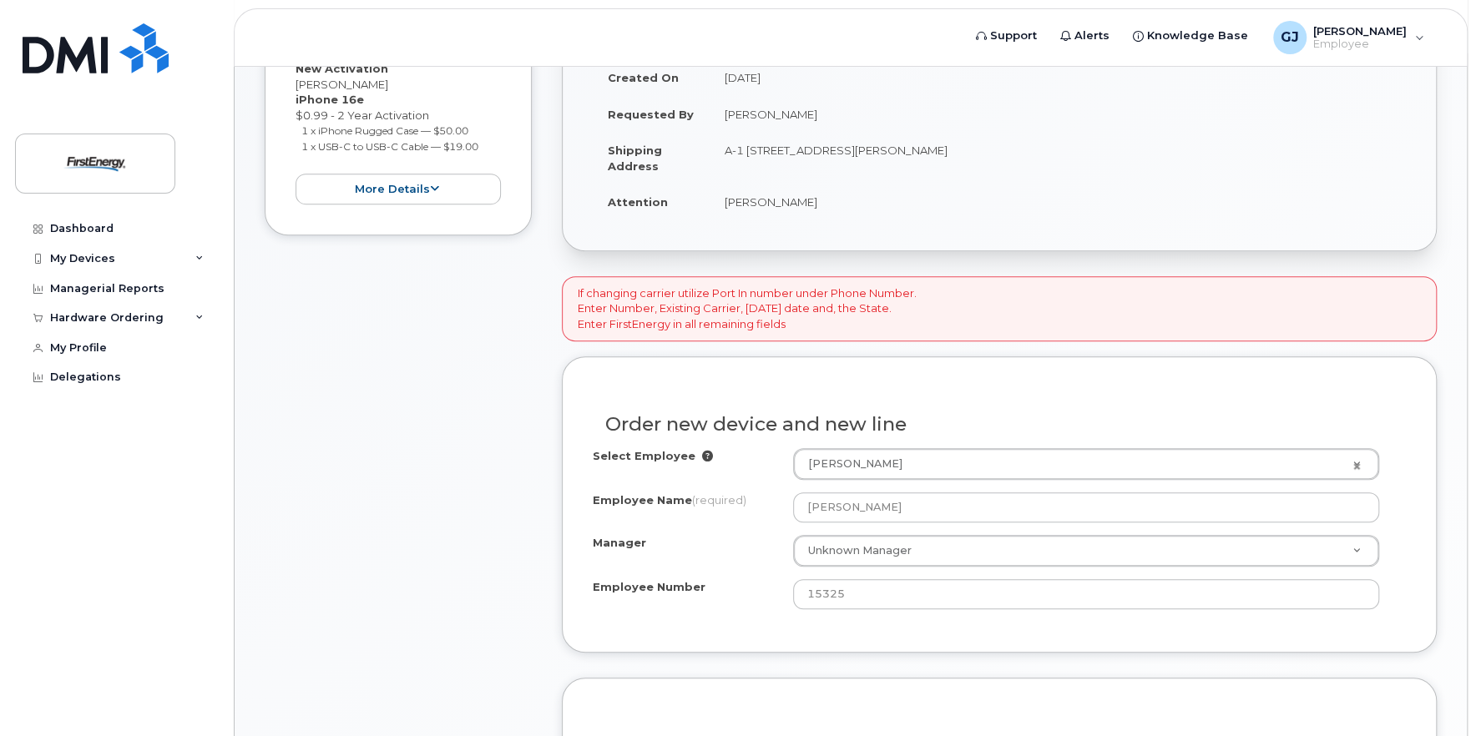
scroll to position [417, 0]
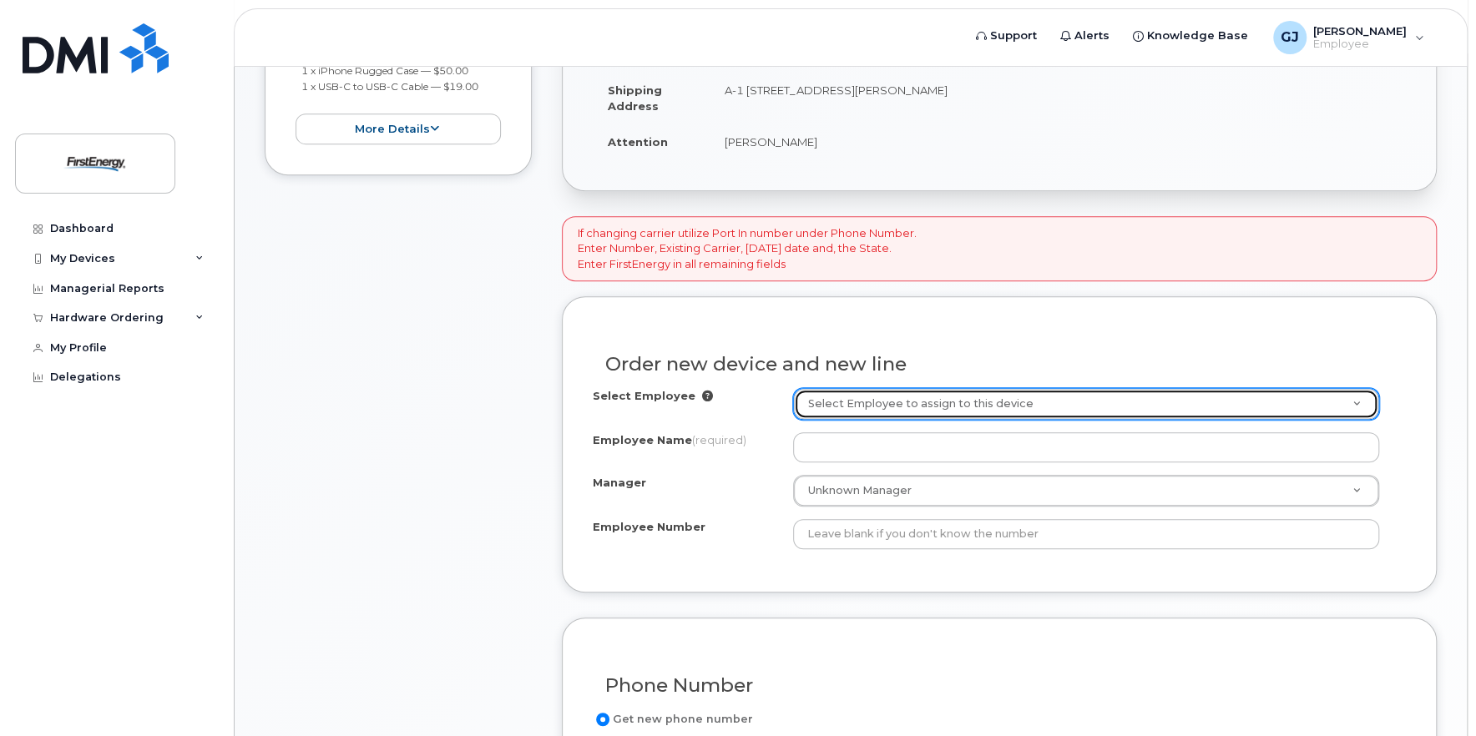
drag, startPoint x: 1360, startPoint y: 400, endPoint x: 1244, endPoint y: 413, distance: 116.8
click at [1360, 401] on link "Select Employee to assign to this device" at bounding box center [1086, 404] width 585 height 30
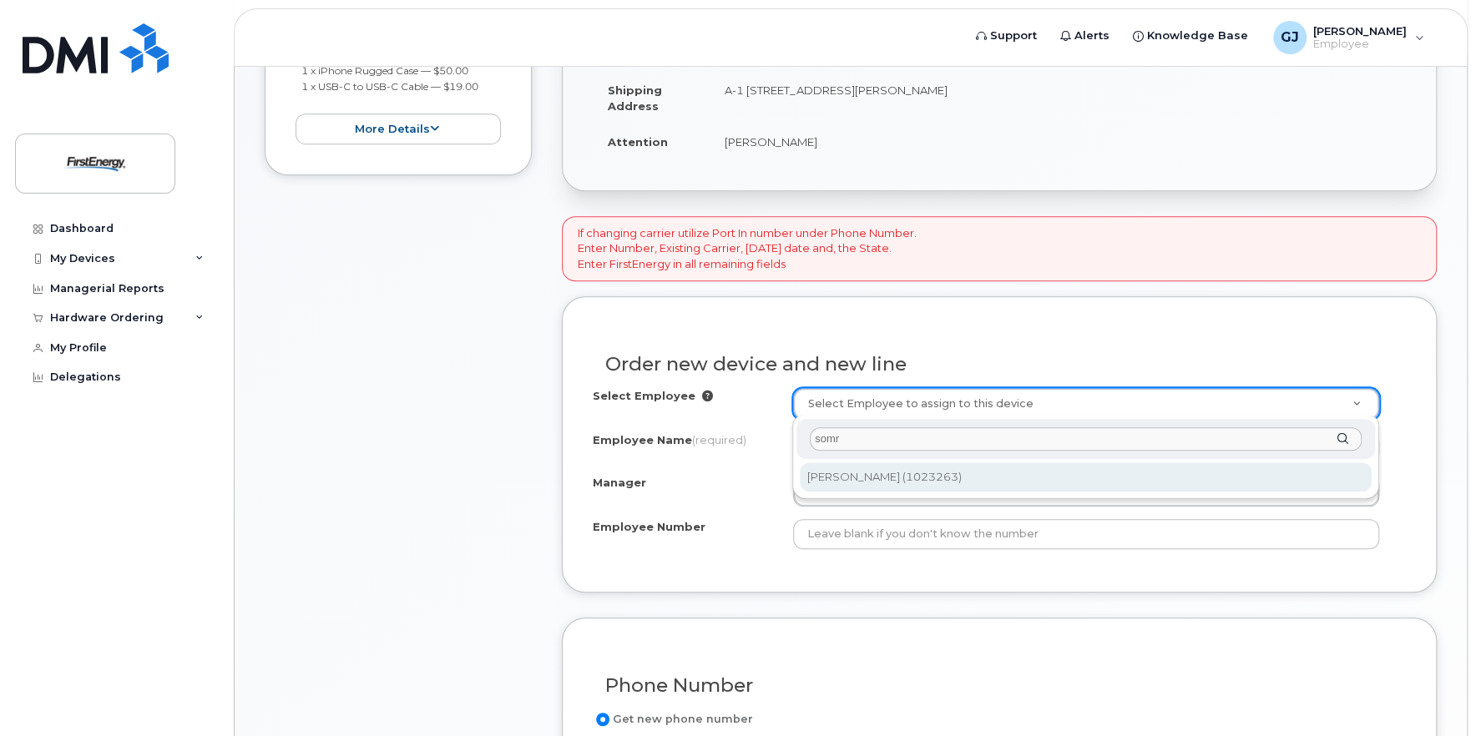
type input "somr"
type input "3018367"
type input "[PERSON_NAME]"
type input "1023263"
select select "2082858"
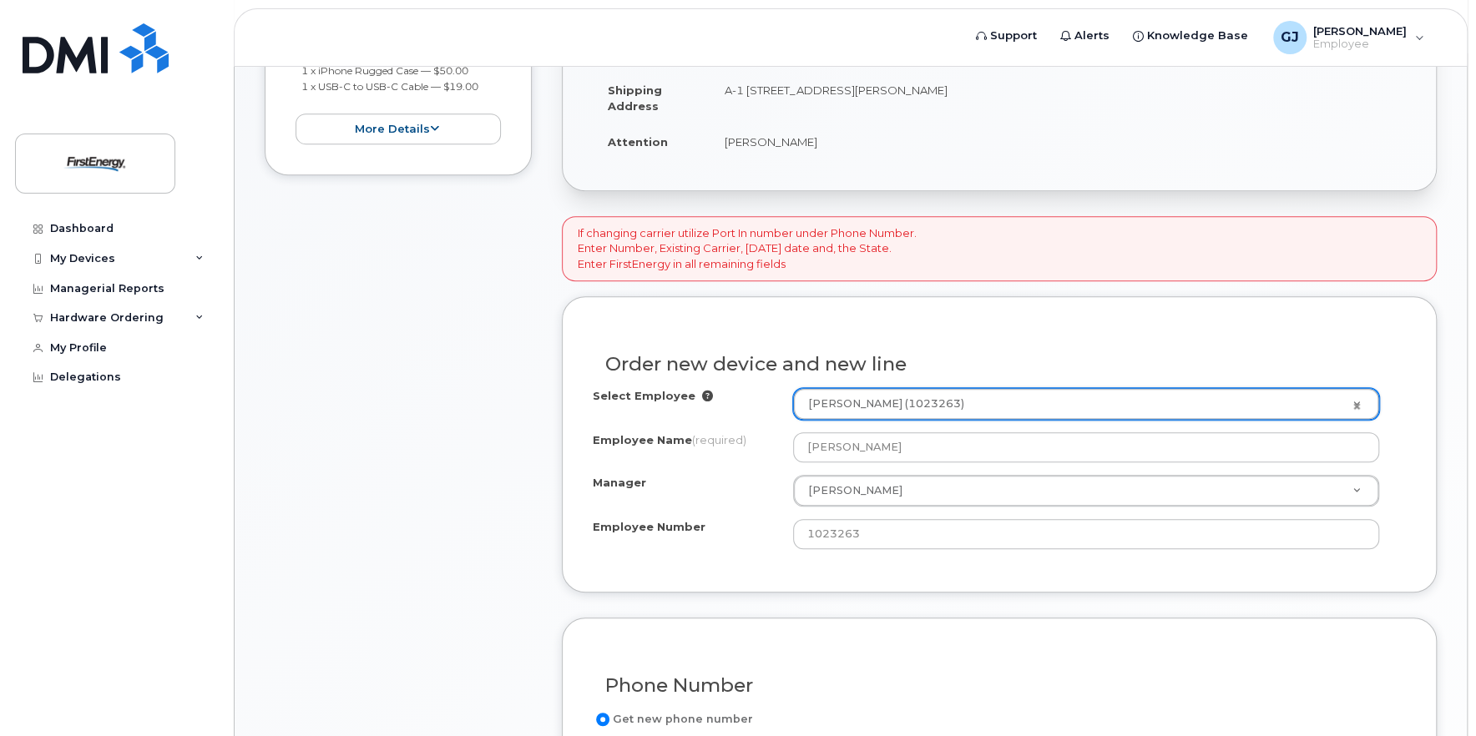
scroll to position [583, 0]
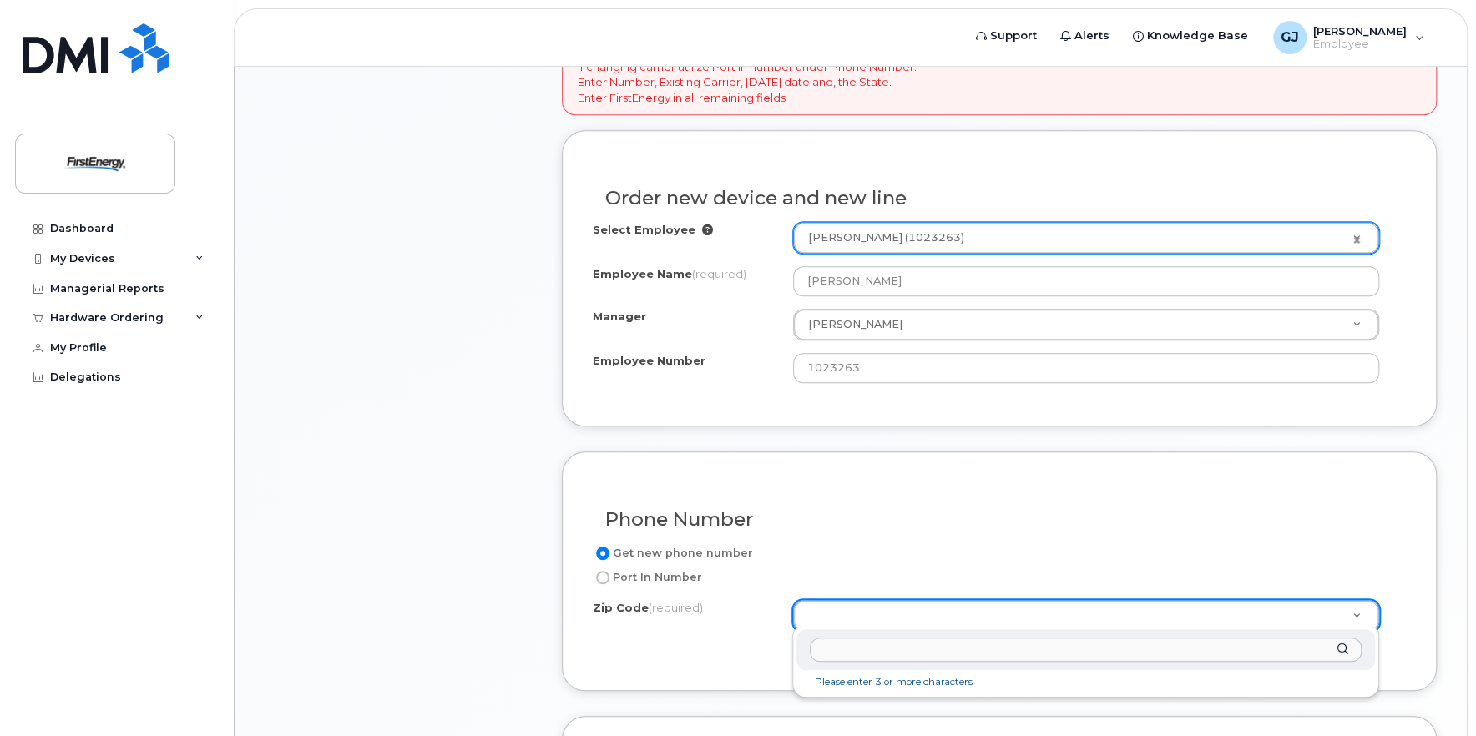
click at [925, 648] on input "Zip Code (required)" at bounding box center [1086, 650] width 552 height 24
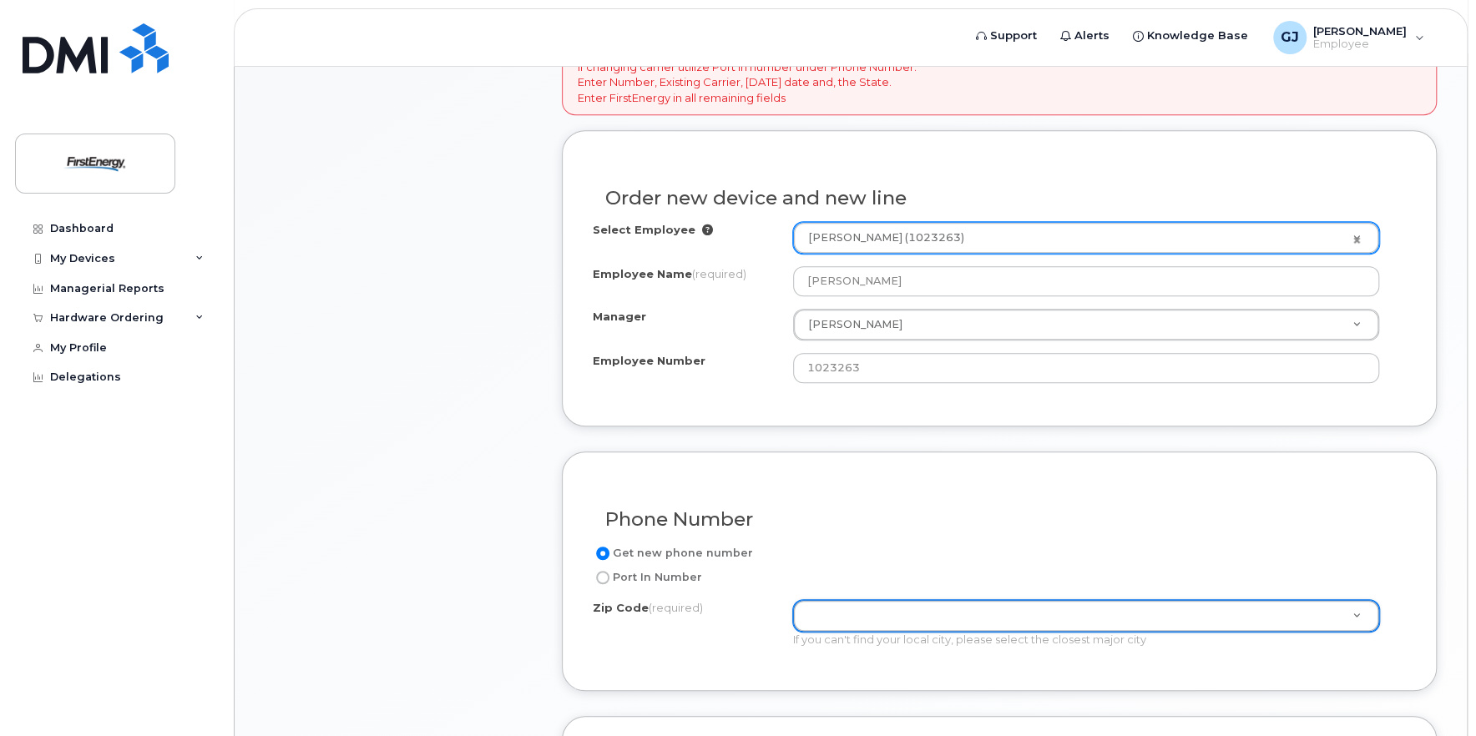
type input "4"
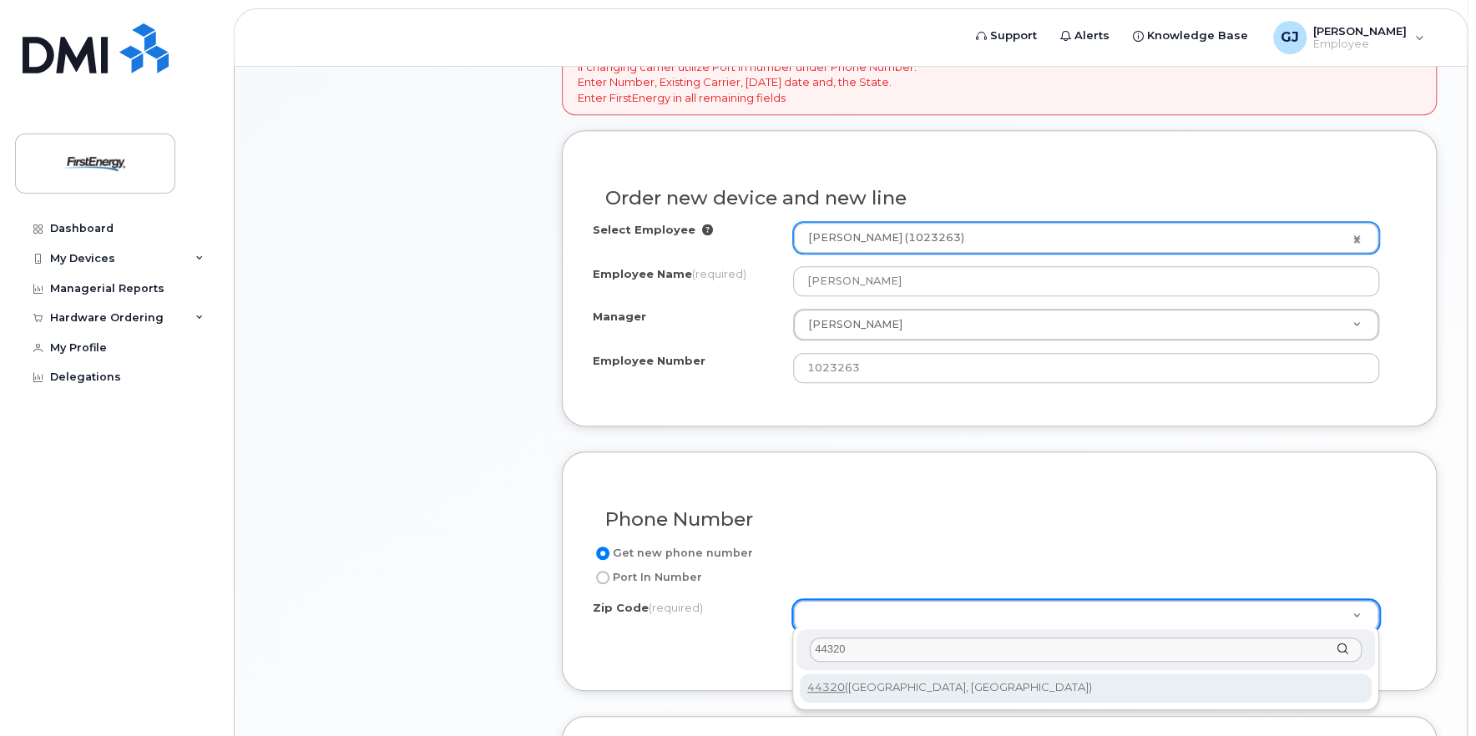
type input "44320"
type input "44320 (Akron, OH)"
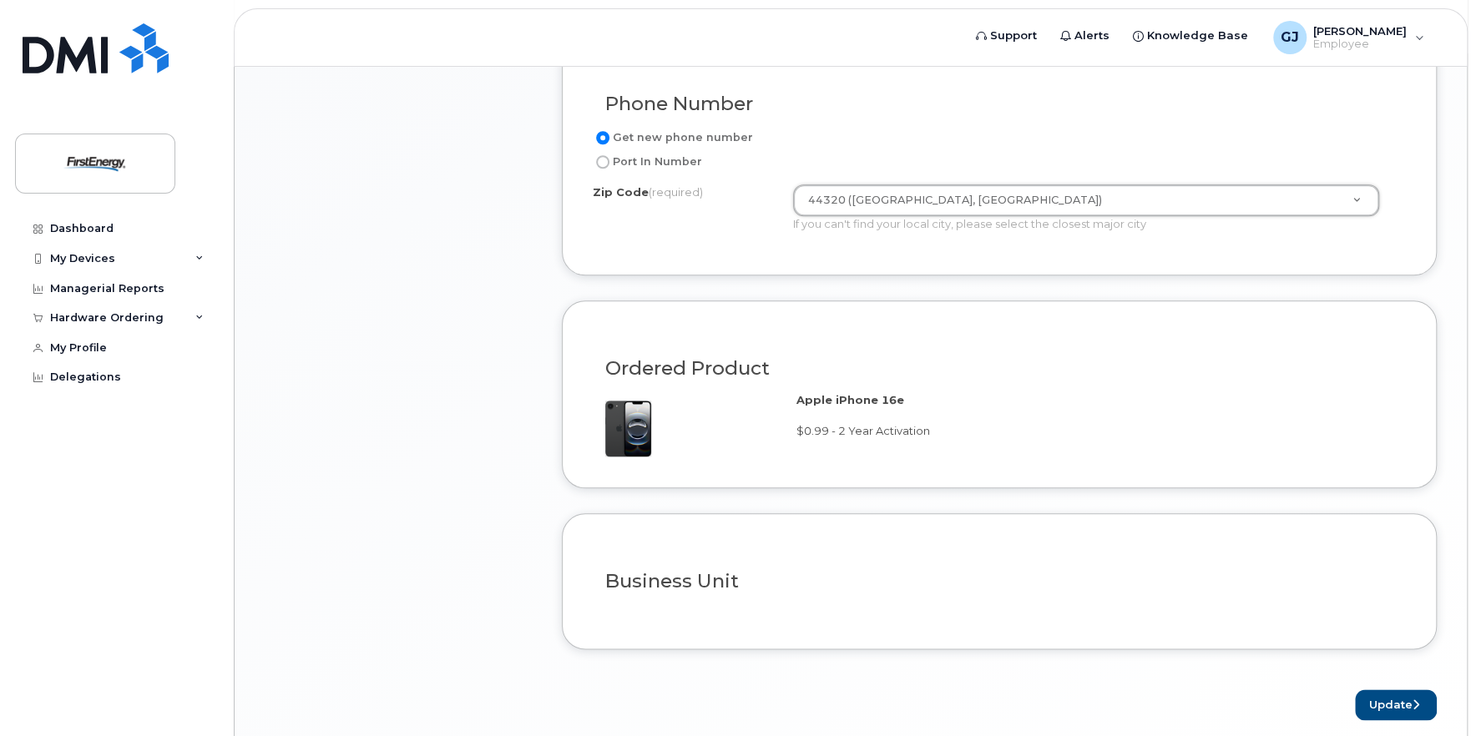
scroll to position [1002, 0]
click at [1383, 695] on button "Update" at bounding box center [1396, 702] width 82 height 31
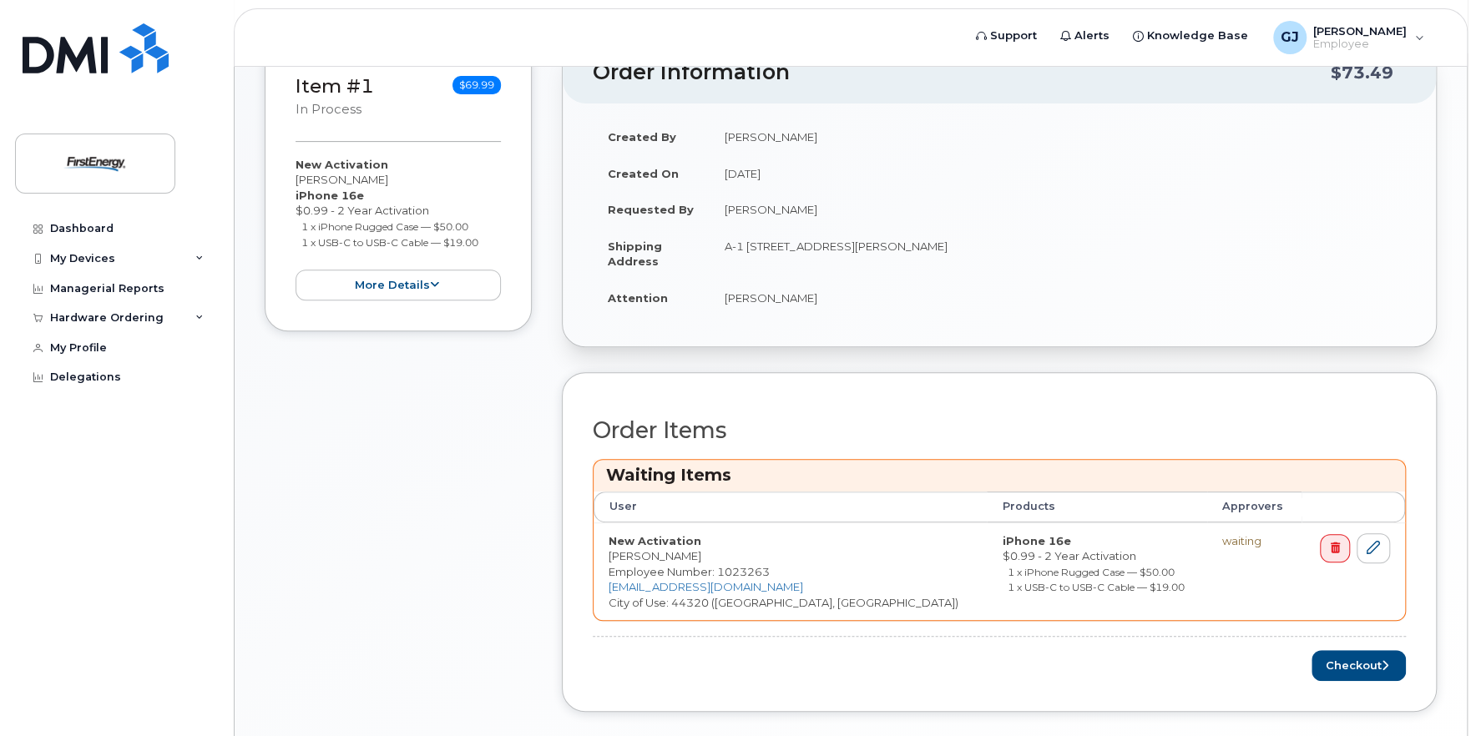
scroll to position [334, 0]
click at [1341, 654] on button "Checkout" at bounding box center [1358, 664] width 94 height 31
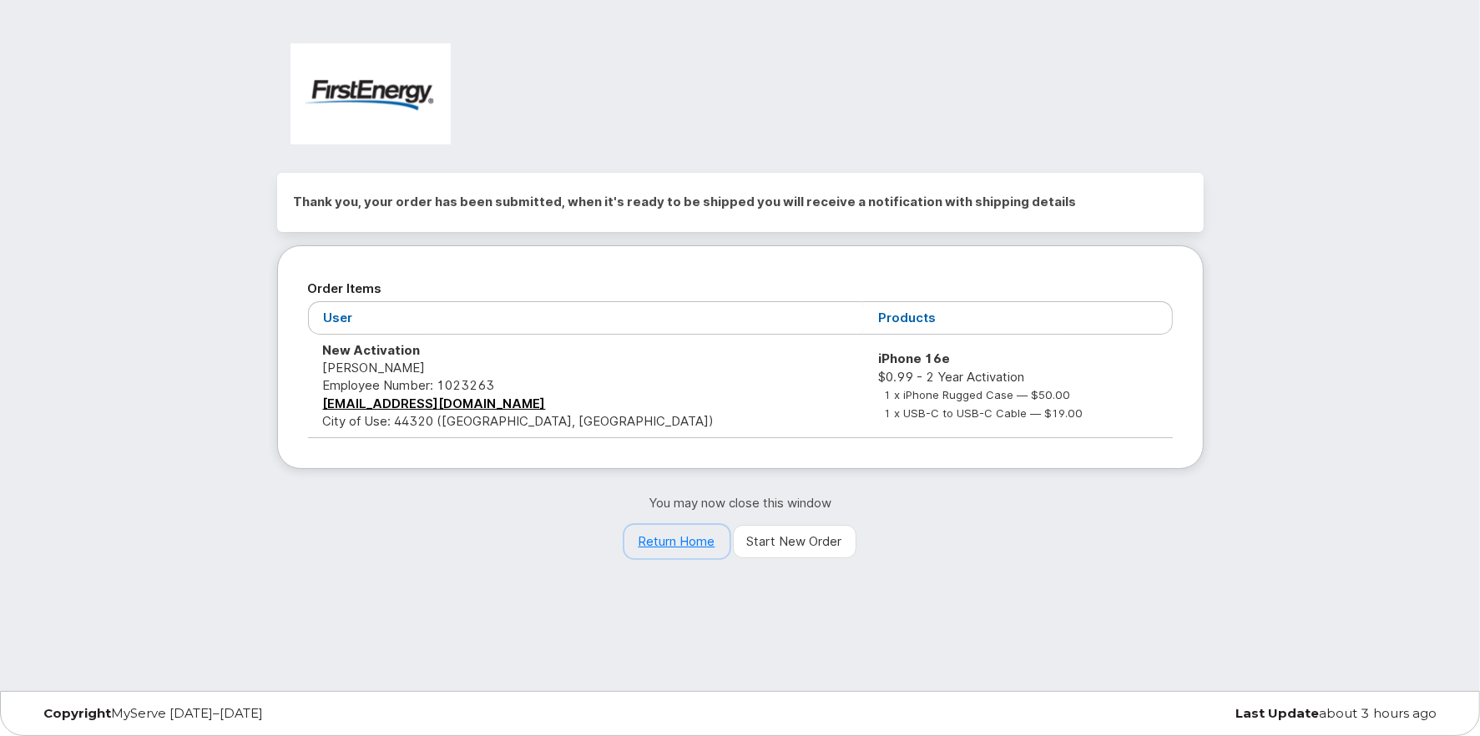
click at [670, 539] on link "Return Home" at bounding box center [676, 541] width 105 height 33
